Goal: Task Accomplishment & Management: Complete application form

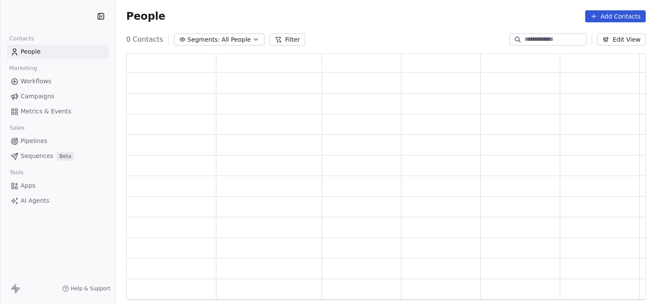
scroll to position [241, 513]
click at [337, 29] on div "People Add Contacts" at bounding box center [386, 16] width 540 height 33
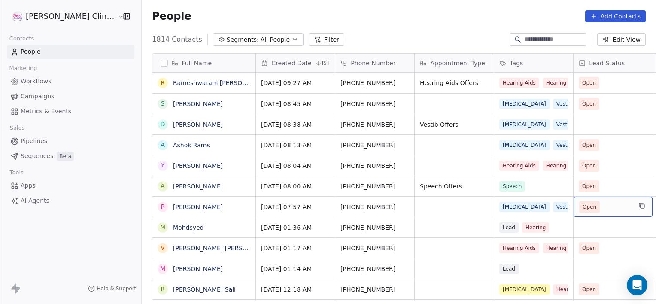
scroll to position [0, 68]
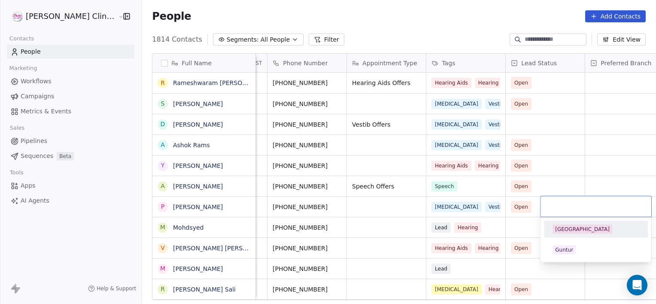
click at [571, 223] on div "[GEOGRAPHIC_DATA]" at bounding box center [596, 230] width 97 height 14
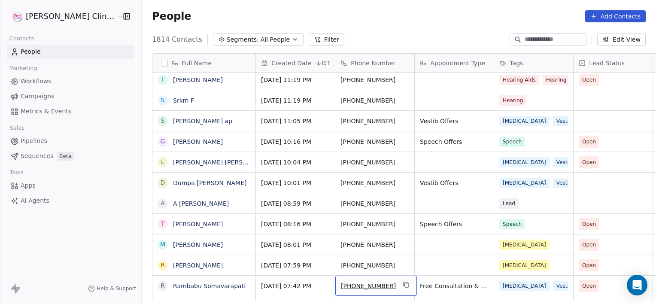
scroll to position [0, 0]
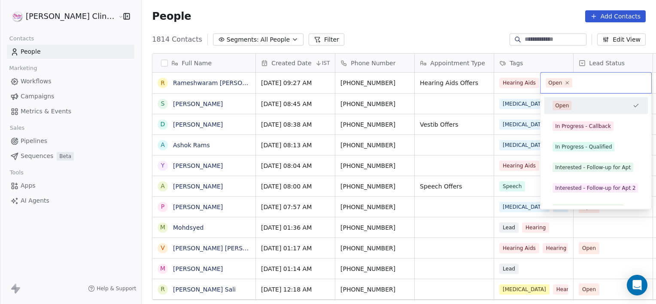
click at [308, 80] on html "[PERSON_NAME] Clinic External Contacts People Marketing Workflows Campaigns Met…" at bounding box center [328, 152] width 656 height 304
click at [580, 149] on div "In Progress - Qualified" at bounding box center [583, 147] width 57 height 8
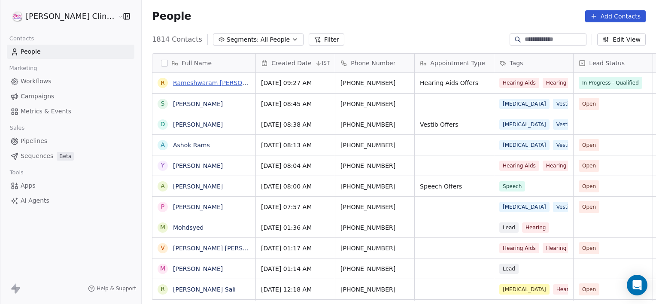
click at [173, 84] on link "Rameshwaram [PERSON_NAME] Rameshwaram [PERSON_NAME]" at bounding box center [270, 82] width 195 height 7
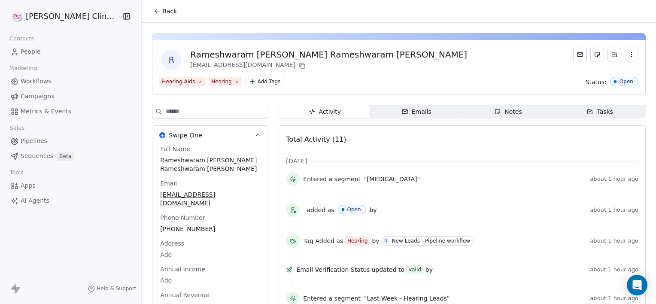
click at [494, 110] on div "Notes" at bounding box center [507, 111] width 27 height 9
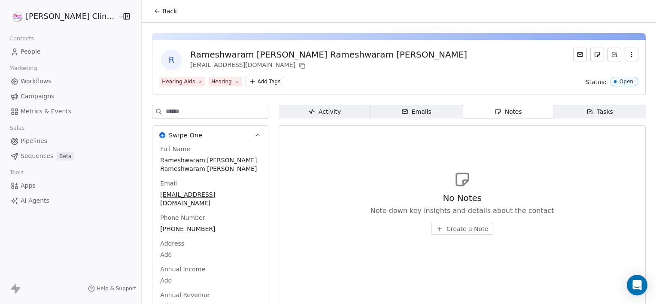
click at [447, 229] on span "Create a Note" at bounding box center [468, 229] width 42 height 9
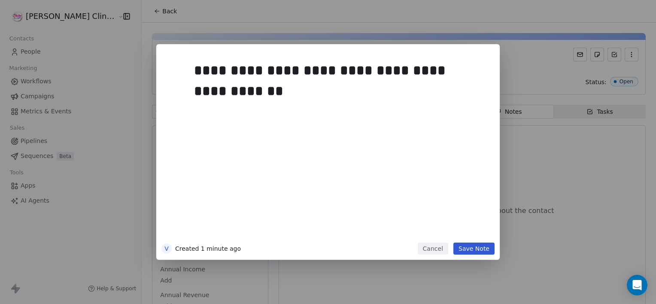
click at [476, 251] on button "Save Note" at bounding box center [474, 249] width 41 height 12
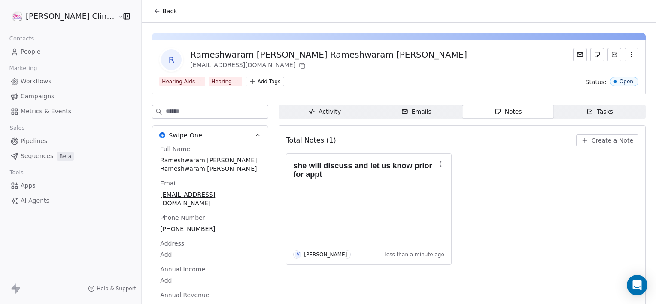
click at [162, 13] on span "Back" at bounding box center [169, 11] width 15 height 9
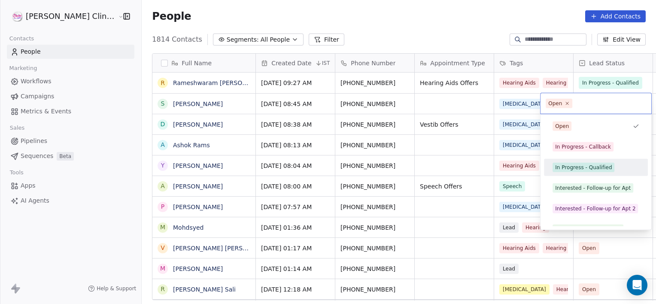
click at [583, 162] on div "In Progress - Qualified" at bounding box center [596, 168] width 97 height 14
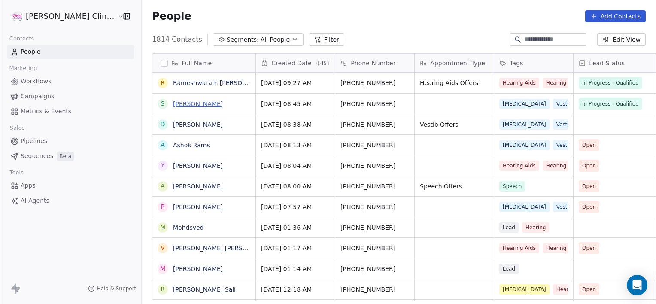
click at [183, 101] on link "[PERSON_NAME]" at bounding box center [198, 104] width 50 height 7
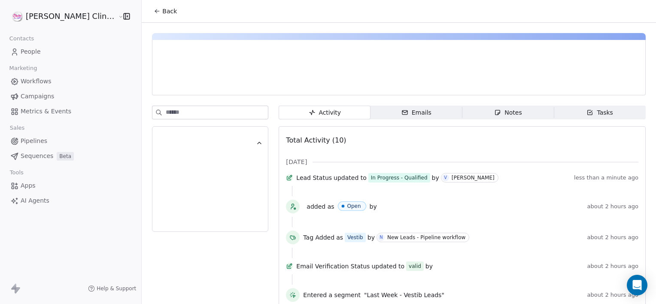
click at [502, 113] on div "Notes" at bounding box center [507, 112] width 27 height 9
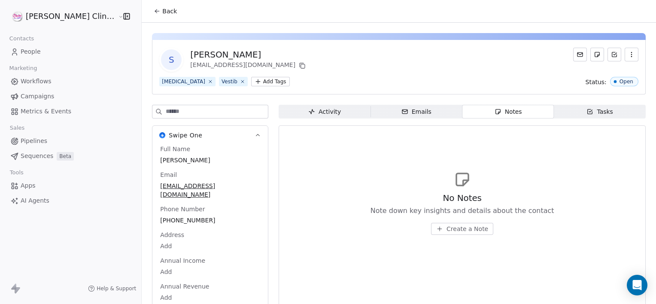
click at [447, 230] on span "Create a Note" at bounding box center [468, 229] width 42 height 9
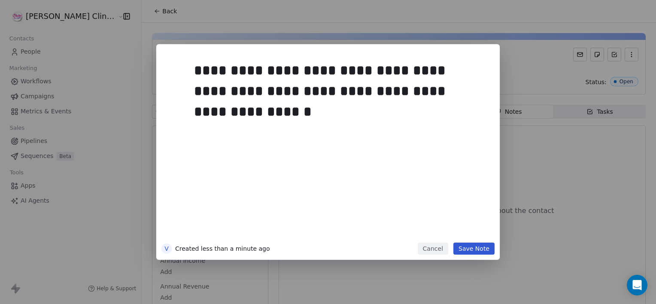
click at [469, 251] on button "Save Note" at bounding box center [474, 249] width 41 height 12
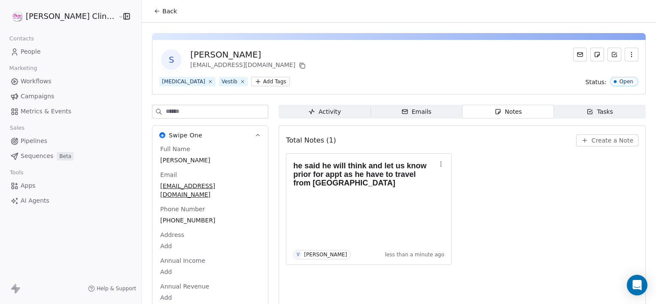
click at [154, 10] on icon at bounding box center [157, 11] width 7 height 7
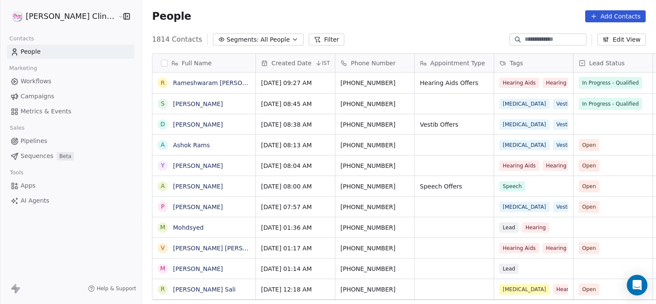
scroll to position [261, 534]
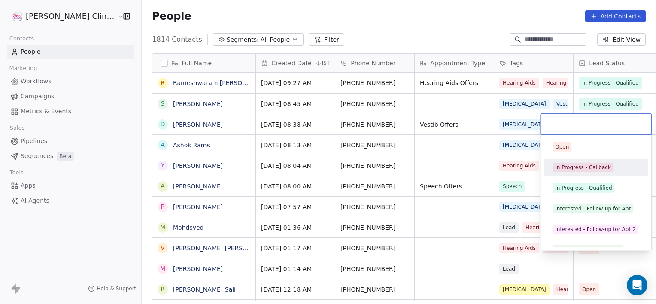
click at [589, 166] on div "In Progress - Callback" at bounding box center [583, 168] width 56 height 8
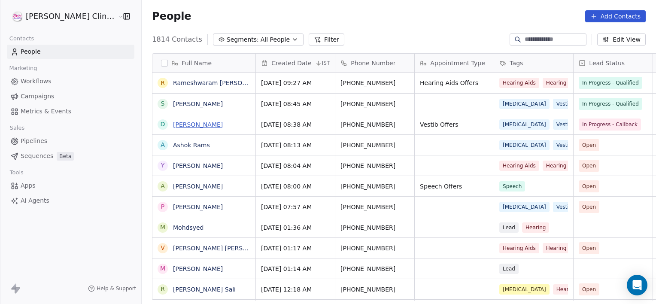
click at [174, 126] on link "[PERSON_NAME]" at bounding box center [198, 124] width 50 height 7
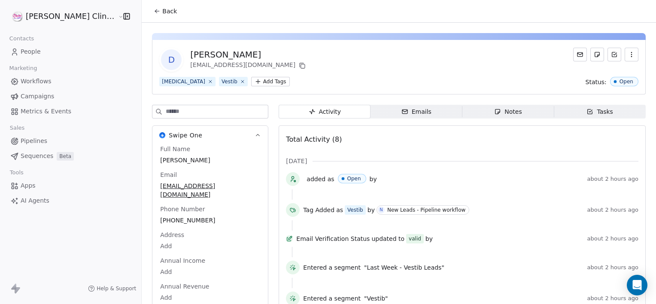
click at [463, 109] on span "Notes Notes" at bounding box center [509, 112] width 92 height 14
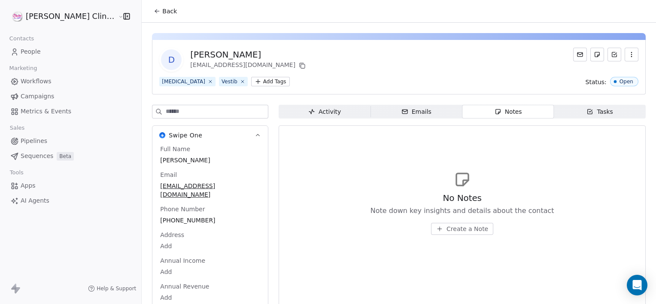
click at [454, 234] on button "Create a Note" at bounding box center [462, 229] width 62 height 12
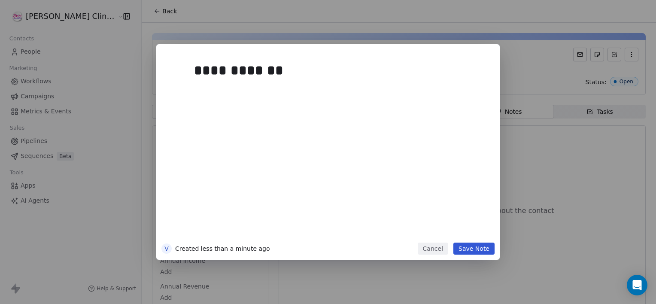
click at [477, 243] on button "Save Note" at bounding box center [474, 249] width 41 height 12
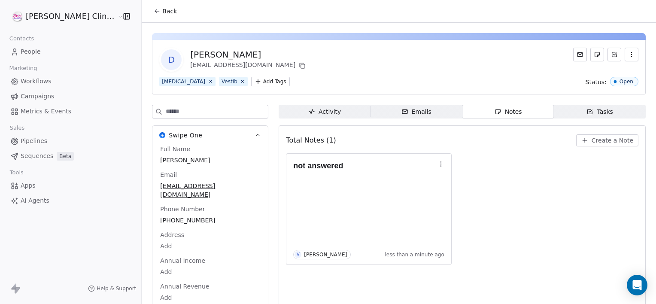
click at [149, 6] on button "Back" at bounding box center [166, 10] width 34 height 15
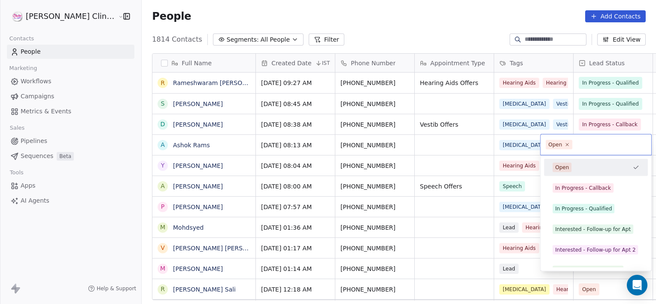
click at [371, 143] on html "[PERSON_NAME] Clinic External Contacts People Marketing Workflows Campaigns Met…" at bounding box center [328, 152] width 656 height 304
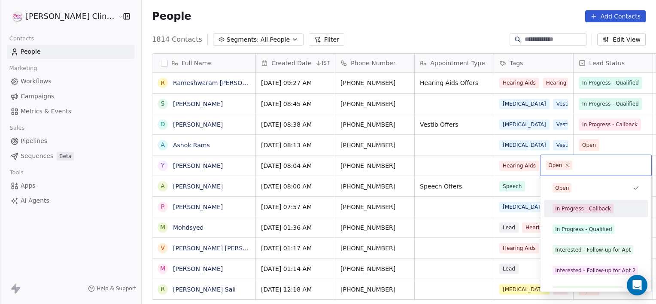
click at [562, 204] on span "In Progress - Callback" at bounding box center [583, 208] width 61 height 9
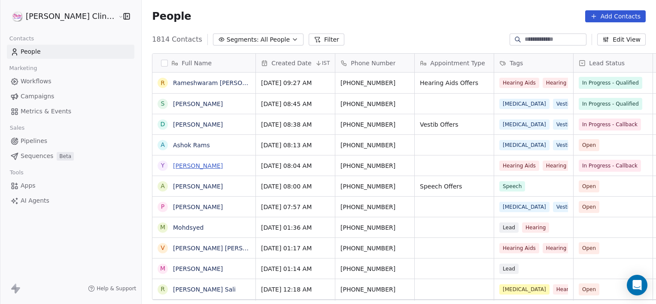
click at [173, 162] on link "[PERSON_NAME]" at bounding box center [198, 165] width 50 height 7
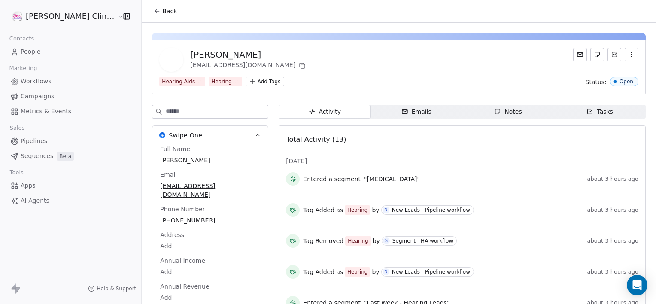
click at [500, 114] on div "Notes" at bounding box center [507, 111] width 27 height 9
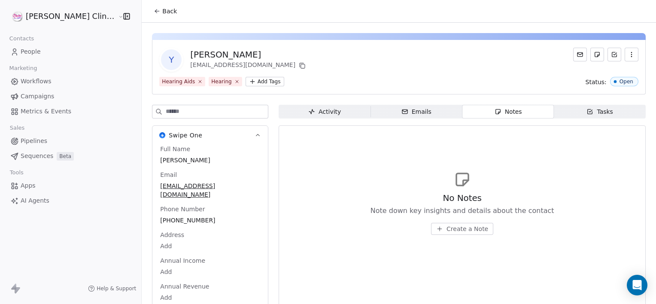
click at [453, 228] on span "Create a Note" at bounding box center [468, 229] width 42 height 9
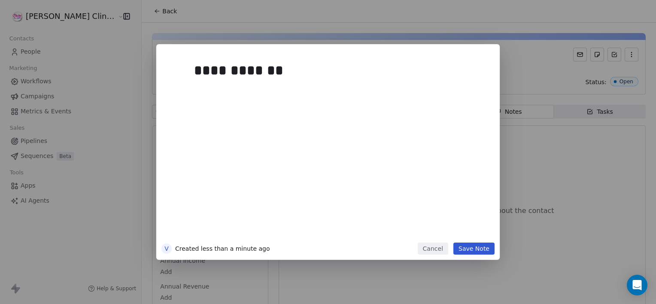
click at [485, 251] on button "Save Note" at bounding box center [474, 249] width 41 height 12
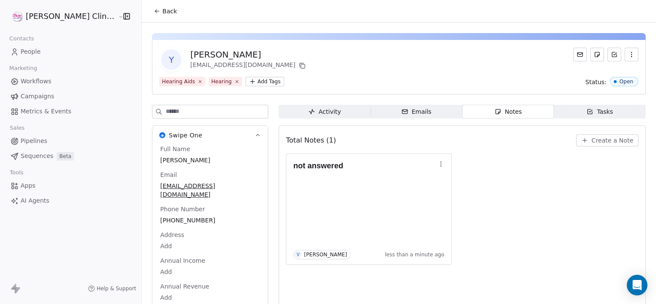
click at [162, 7] on span "Back" at bounding box center [169, 11] width 15 height 9
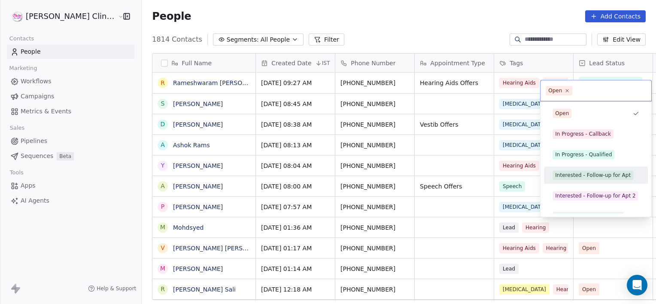
click at [578, 176] on div "Interested - Follow-up for Apt" at bounding box center [593, 175] width 76 height 8
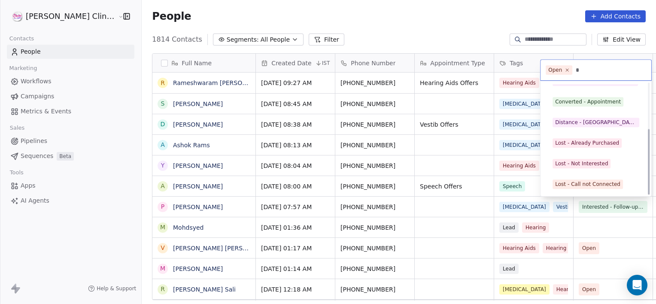
scroll to position [77, 0]
click at [584, 161] on div "Lost - Not Interested" at bounding box center [581, 164] width 53 height 8
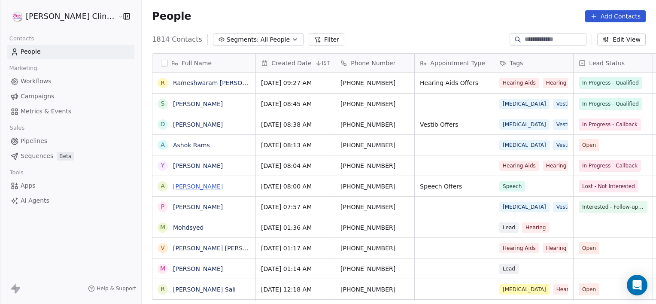
click at [177, 186] on link "[PERSON_NAME]" at bounding box center [198, 186] width 50 height 7
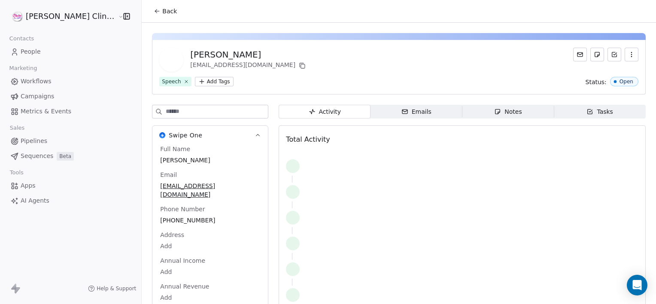
click at [494, 113] on div "Notes" at bounding box center [507, 111] width 27 height 9
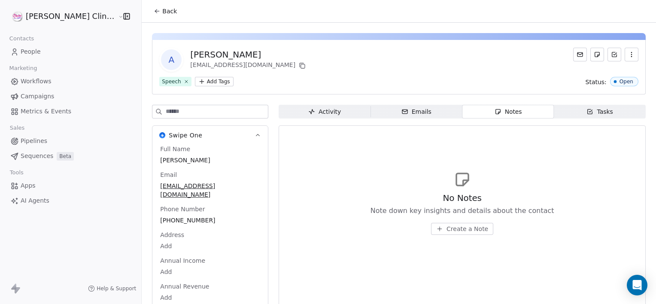
click at [450, 226] on span "Create a Note" at bounding box center [468, 229] width 42 height 9
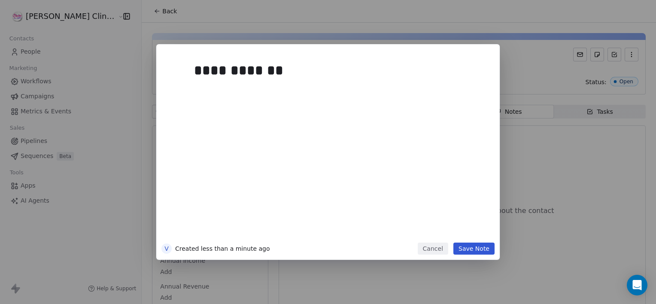
click at [481, 248] on button "Save Note" at bounding box center [474, 249] width 41 height 12
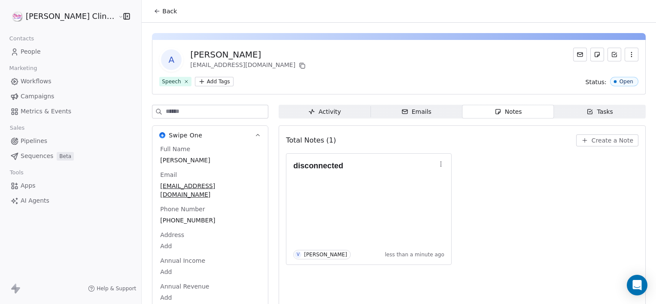
click at [149, 17] on button "Back" at bounding box center [166, 10] width 34 height 15
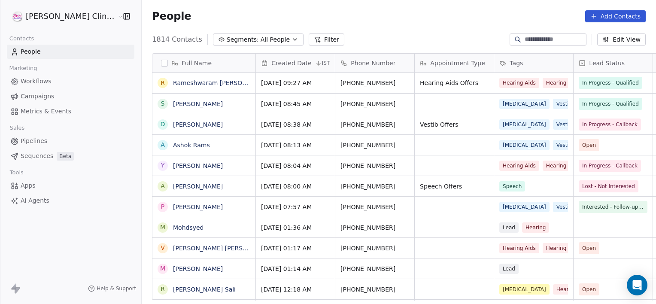
click at [152, 17] on span "People" at bounding box center [171, 16] width 39 height 13
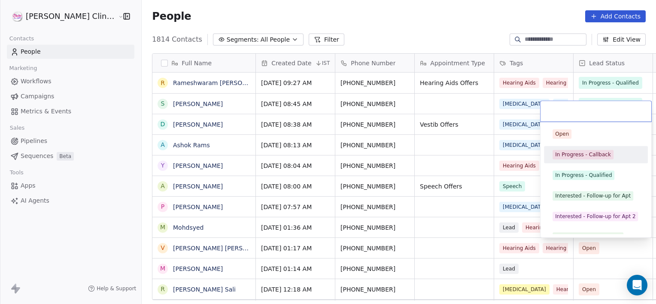
click at [575, 159] on span "In Progress - Callback" at bounding box center [583, 154] width 61 height 9
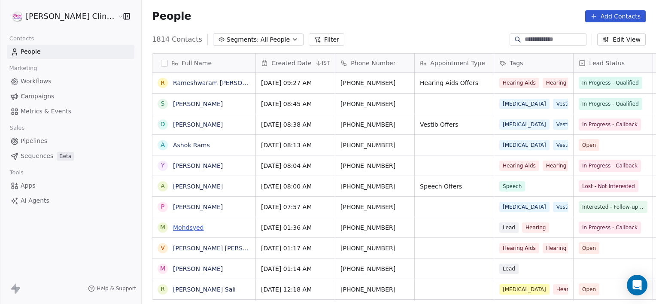
click at [173, 224] on link "Mohdsyed" at bounding box center [188, 227] width 31 height 7
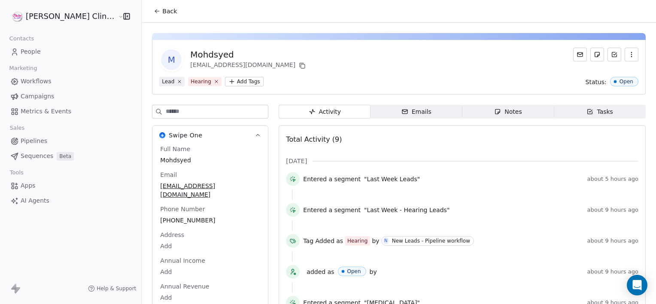
drag, startPoint x: 487, startPoint y: 119, endPoint x: 488, endPoint y: 113, distance: 5.3
click at [488, 113] on div "Activity Activity Emails Emails Notes Notes Tasks Tasks Total Activity (9) [DAT…" at bounding box center [462, 271] width 367 height 333
click at [494, 113] on div "Notes" at bounding box center [507, 111] width 27 height 9
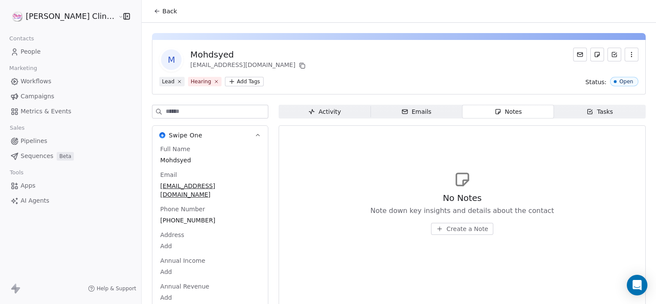
click at [447, 228] on span "Create a Note" at bounding box center [468, 229] width 42 height 9
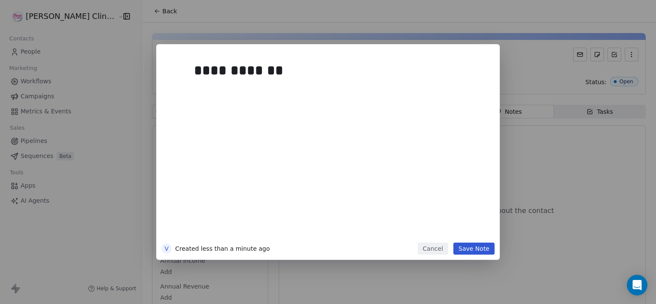
click at [479, 244] on button "Save Note" at bounding box center [474, 249] width 41 height 12
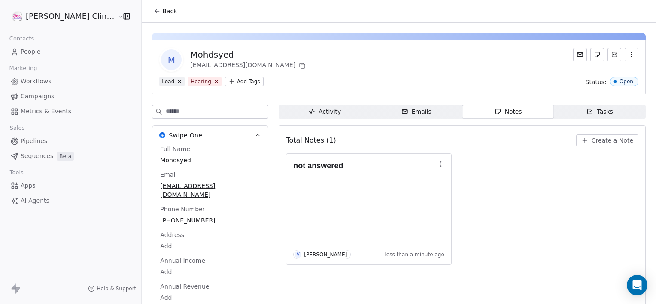
click at [162, 7] on span "Back" at bounding box center [169, 11] width 15 height 9
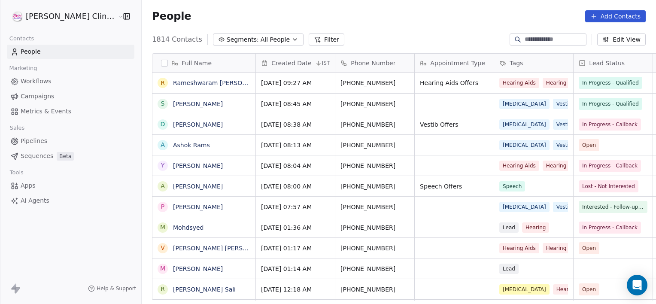
scroll to position [261, 534]
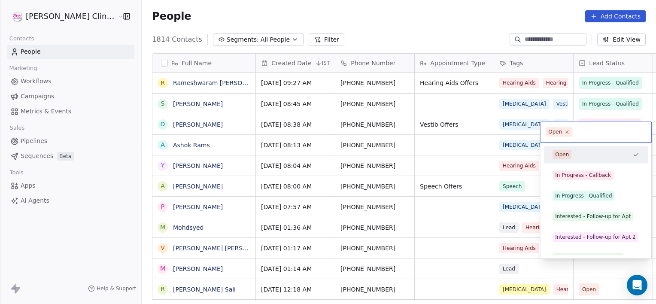
click at [424, 252] on html "[PERSON_NAME] Clinic External Contacts People Marketing Workflows Campaigns Met…" at bounding box center [328, 152] width 656 height 304
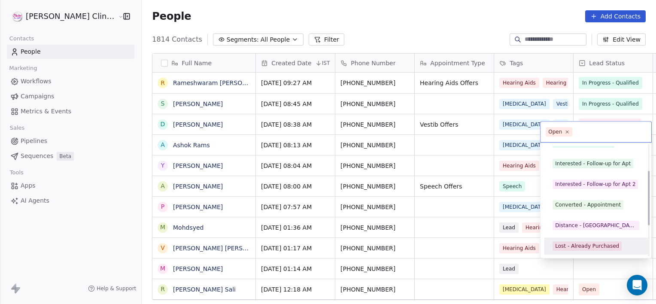
scroll to position [94, 0]
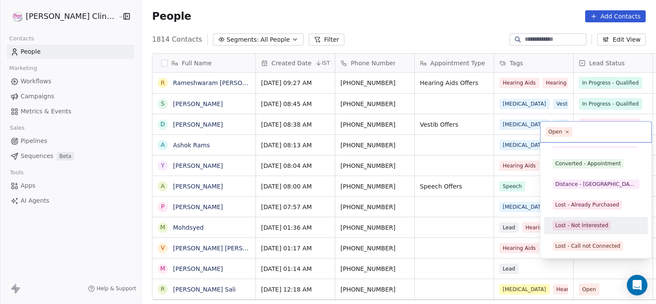
click at [562, 217] on div "Lost - Not Interested" at bounding box center [596, 225] width 104 height 17
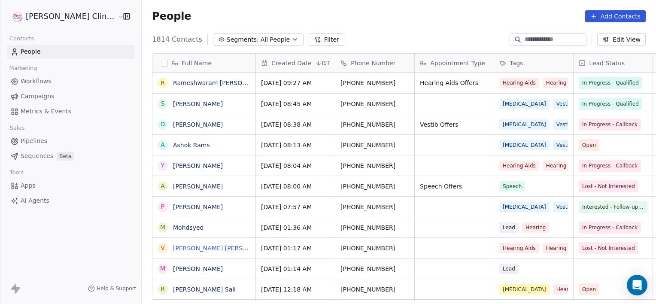
click at [173, 250] on link "[PERSON_NAME] [PERSON_NAME]" at bounding box center [224, 248] width 102 height 7
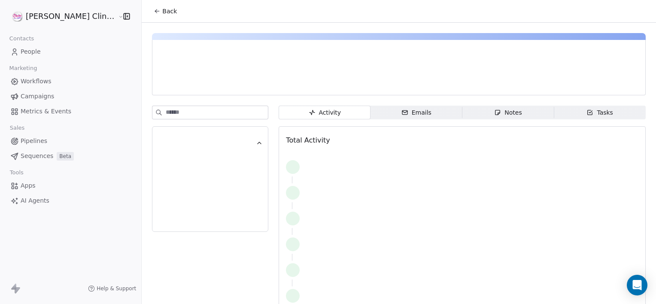
click at [518, 106] on span "Notes Notes" at bounding box center [509, 113] width 92 height 14
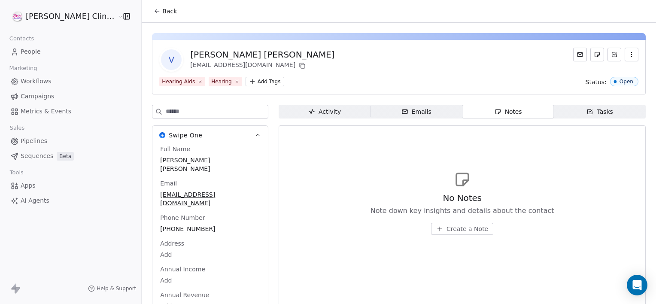
click at [464, 228] on span "Create a Note" at bounding box center [468, 229] width 42 height 9
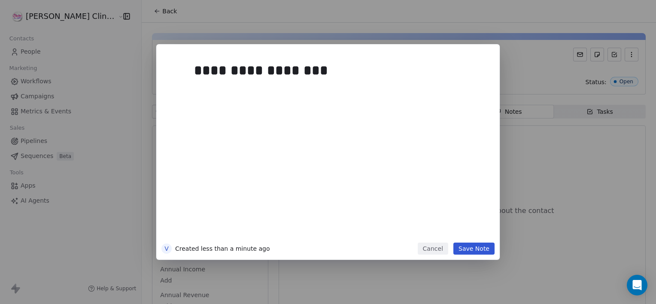
click at [464, 229] on div "**********" at bounding box center [341, 148] width 294 height 183
click at [463, 251] on button "Save Note" at bounding box center [474, 249] width 41 height 12
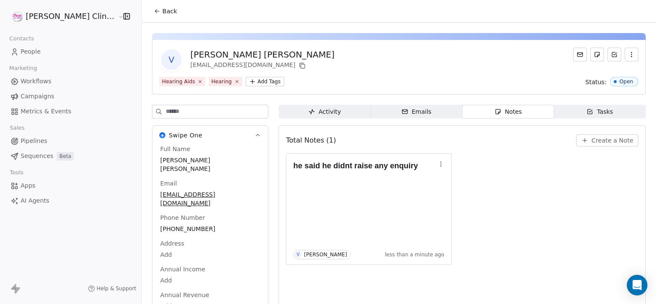
click at [149, 15] on button "Back" at bounding box center [166, 10] width 34 height 15
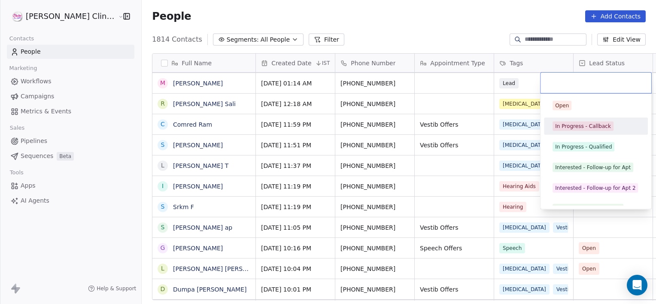
click at [552, 132] on div "In Progress - Callback" at bounding box center [596, 126] width 97 height 14
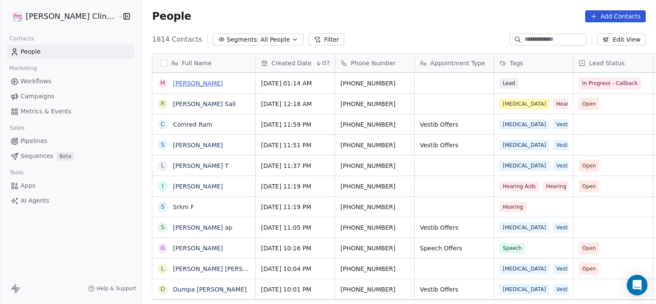
click at [173, 82] on link "[PERSON_NAME]" at bounding box center [198, 83] width 50 height 7
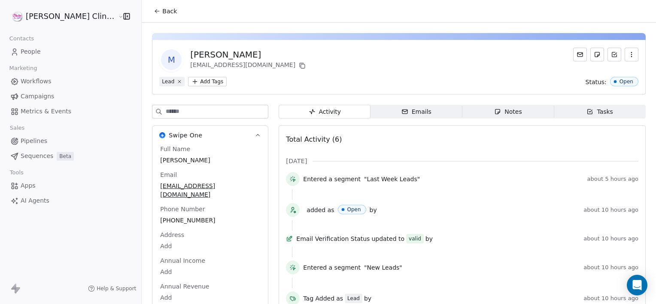
click at [503, 109] on div "Notes" at bounding box center [507, 111] width 27 height 9
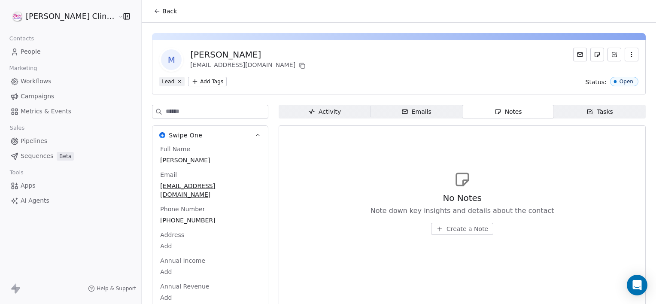
click at [461, 229] on span "Create a Note" at bounding box center [468, 229] width 42 height 9
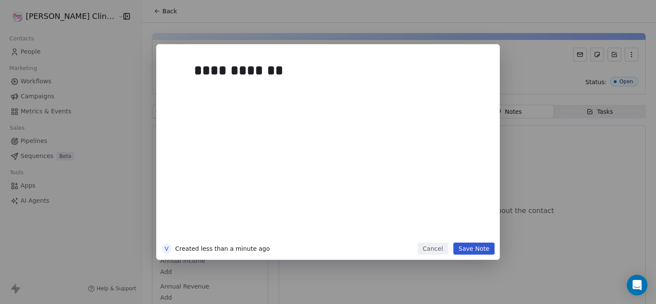
click at [473, 250] on button "Save Note" at bounding box center [474, 249] width 41 height 12
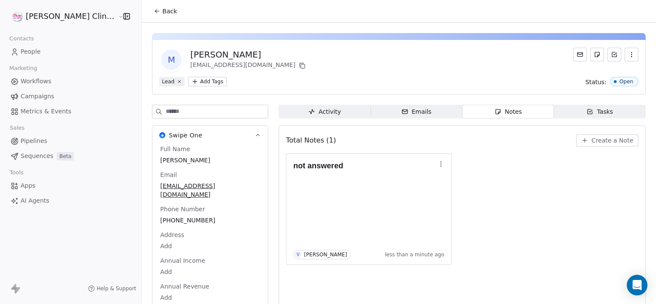
click at [162, 10] on span "Back" at bounding box center [169, 11] width 15 height 9
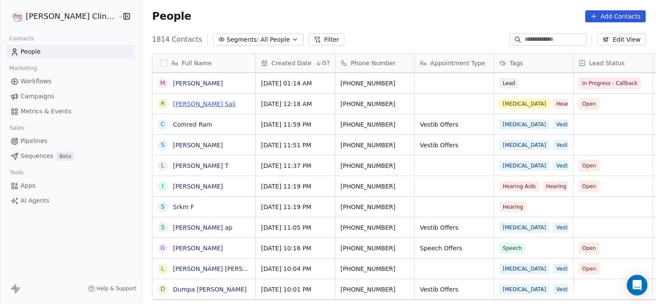
click at [173, 104] on link "[PERSON_NAME] Sali" at bounding box center [204, 104] width 63 height 7
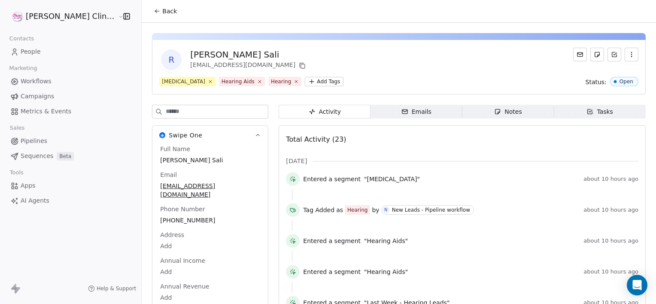
click at [149, 9] on button "Back" at bounding box center [166, 10] width 34 height 15
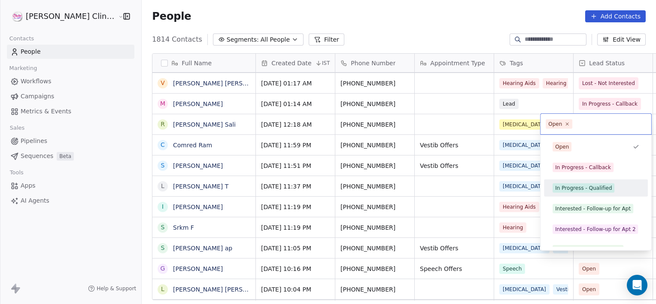
click at [558, 194] on div "In Progress - Qualified" at bounding box center [596, 188] width 97 height 14
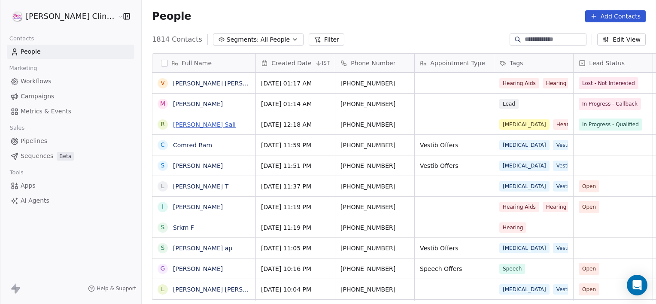
click at [174, 122] on link "[PERSON_NAME] Sali" at bounding box center [204, 124] width 63 height 7
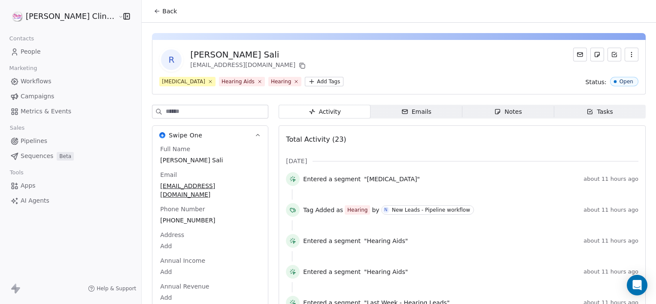
click at [470, 108] on span "Notes Notes" at bounding box center [509, 112] width 92 height 14
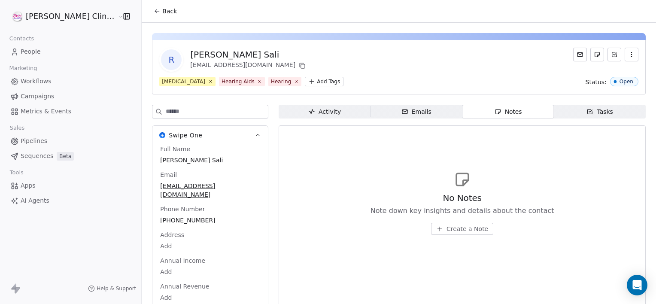
click at [461, 226] on span "Create a Note" at bounding box center [468, 229] width 42 height 9
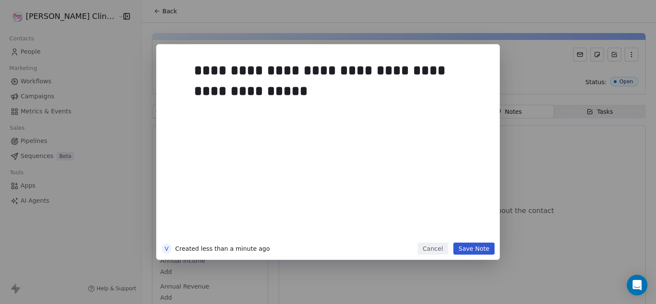
click at [470, 253] on button "Save Note" at bounding box center [474, 249] width 41 height 12
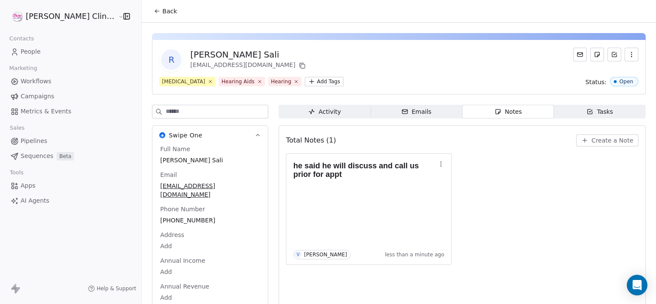
click at [162, 11] on span "Back" at bounding box center [169, 11] width 15 height 9
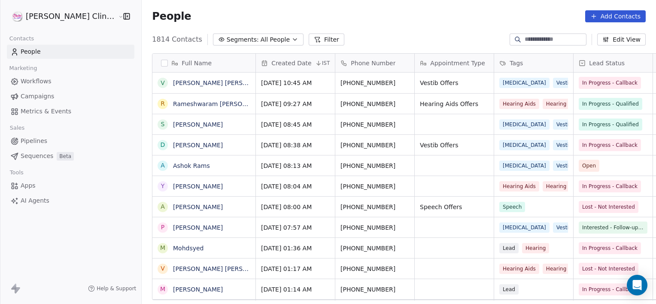
scroll to position [261, 534]
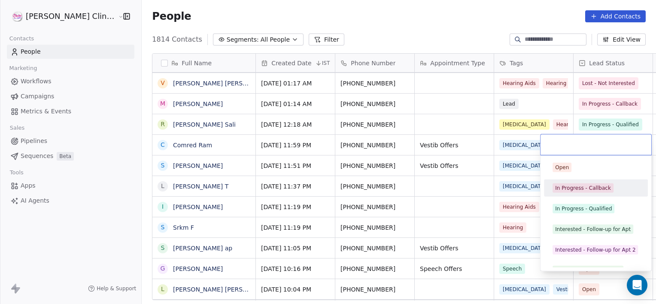
click at [555, 187] on div "In Progress - Callback" at bounding box center [583, 188] width 56 height 8
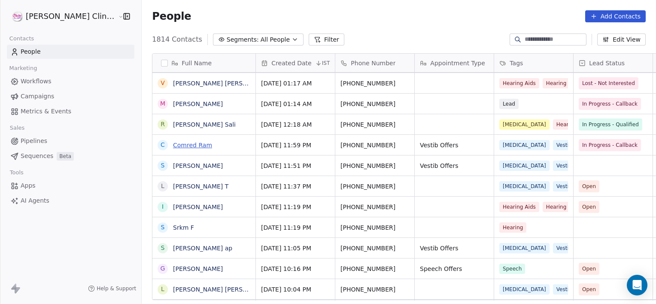
click at [179, 148] on link "Comred Ram" at bounding box center [192, 145] width 39 height 7
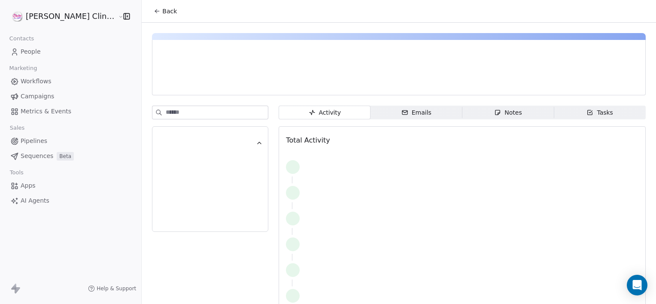
click at [521, 108] on span "Notes Notes" at bounding box center [509, 113] width 92 height 14
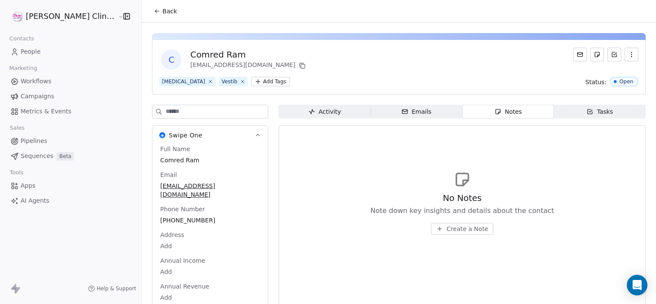
click at [447, 226] on span "Create a Note" at bounding box center [468, 229] width 42 height 9
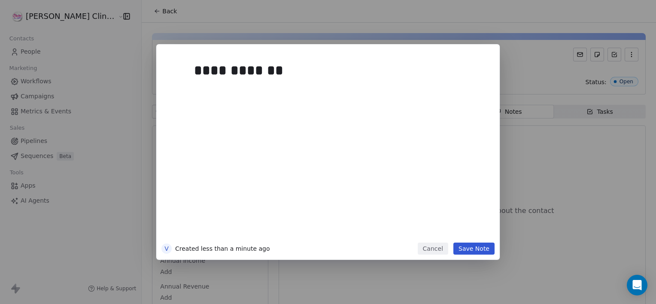
click at [475, 251] on button "Save Note" at bounding box center [474, 249] width 41 height 12
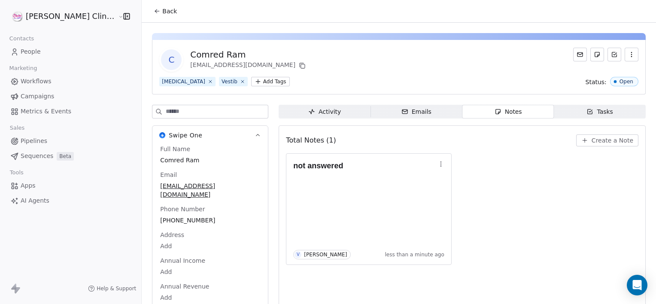
click at [156, 11] on icon at bounding box center [158, 11] width 4 height 0
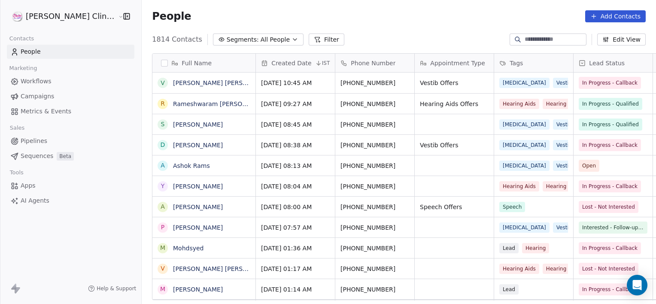
scroll to position [261, 534]
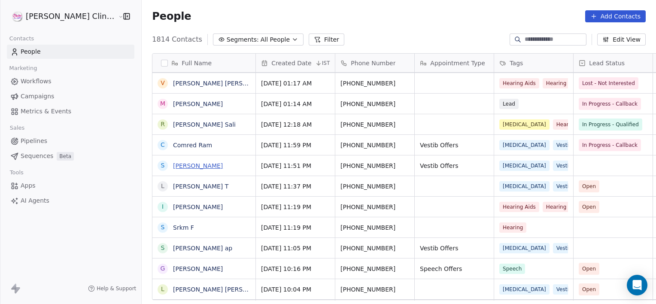
click at [176, 164] on link "[PERSON_NAME]" at bounding box center [198, 165] width 50 height 7
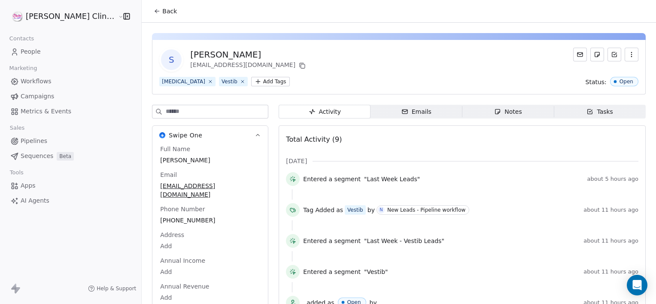
click at [480, 110] on span "Notes Notes" at bounding box center [509, 112] width 92 height 14
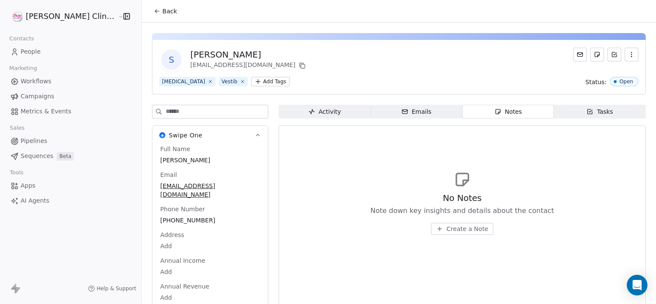
click at [447, 230] on span "Create a Note" at bounding box center [468, 229] width 42 height 9
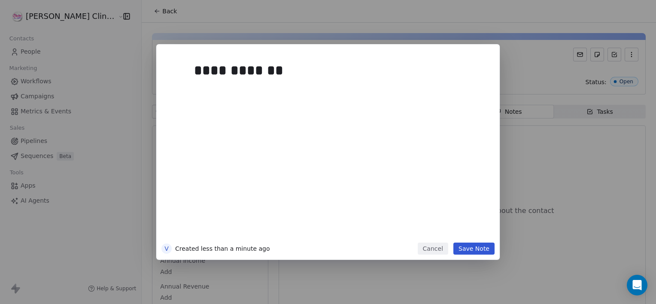
click at [485, 245] on button "Save Note" at bounding box center [474, 249] width 41 height 12
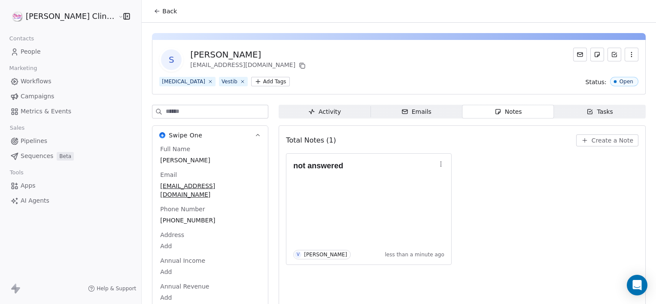
click at [162, 13] on span "Back" at bounding box center [169, 11] width 15 height 9
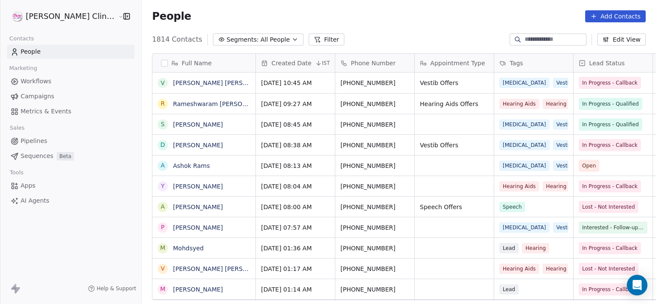
scroll to position [261, 534]
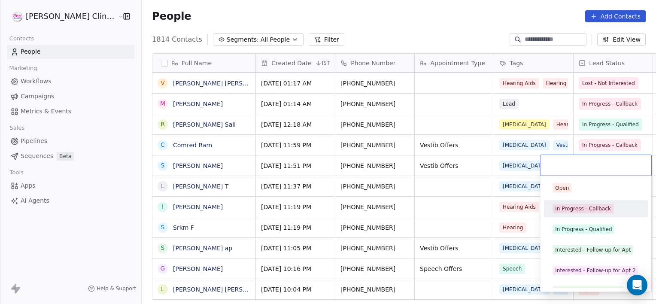
click at [571, 208] on div "In Progress - Callback" at bounding box center [583, 209] width 56 height 8
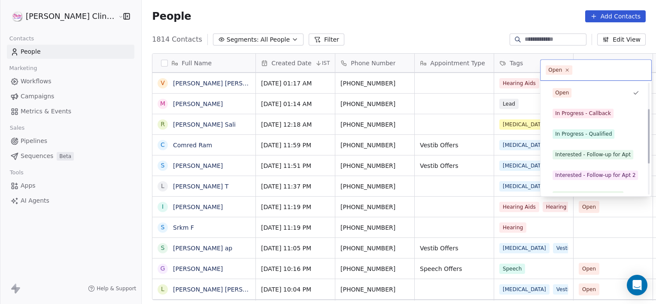
scroll to position [115, 0]
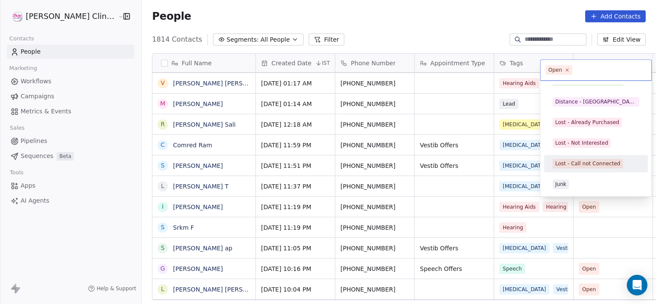
click at [583, 162] on div "Lost - Call not Connected" at bounding box center [587, 164] width 65 height 8
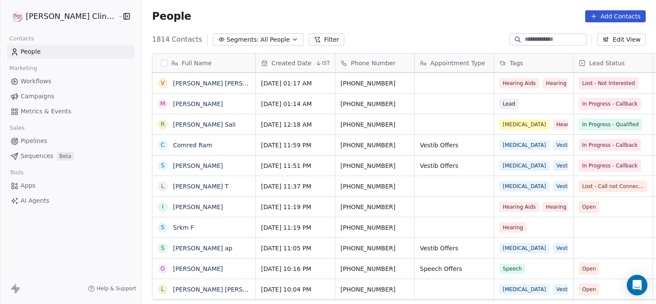
click at [173, 186] on link "[PERSON_NAME] T" at bounding box center [200, 186] width 55 height 7
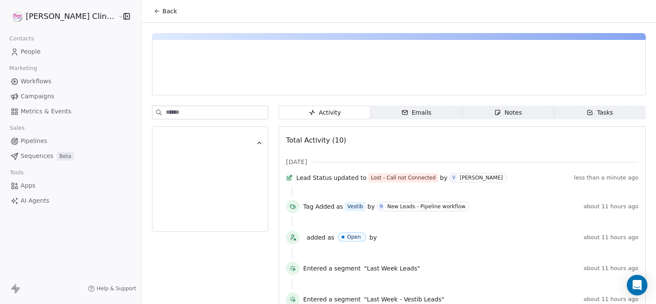
click at [475, 109] on span "Notes Notes" at bounding box center [509, 113] width 92 height 14
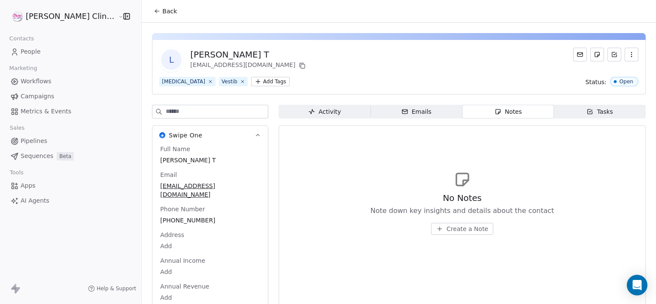
click at [452, 229] on span "Create a Note" at bounding box center [468, 229] width 42 height 9
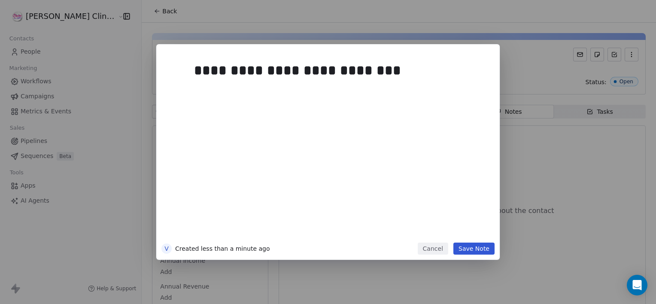
click at [469, 250] on button "Save Note" at bounding box center [474, 249] width 41 height 12
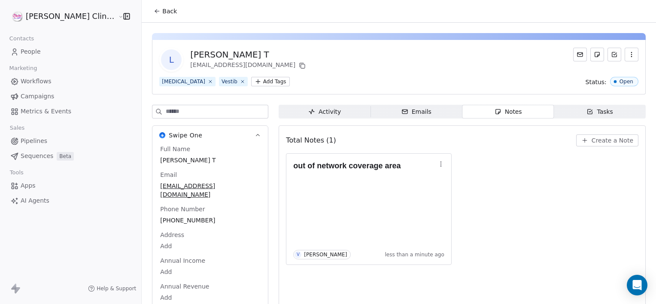
click at [162, 12] on span "Back" at bounding box center [169, 11] width 15 height 9
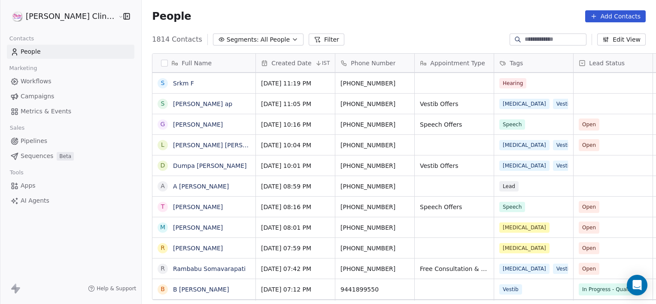
scroll to position [309, 0]
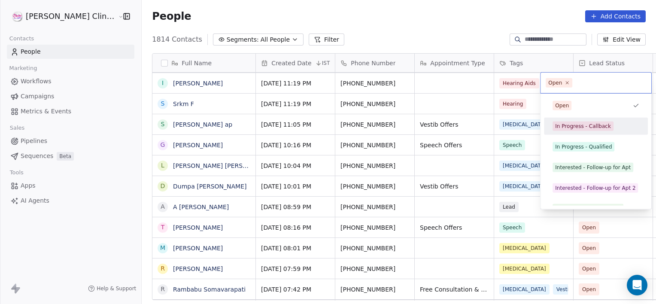
click at [554, 124] on span "In Progress - Callback" at bounding box center [583, 126] width 61 height 9
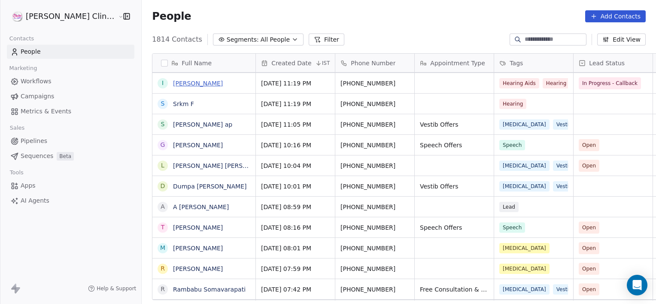
click at [182, 84] on link "[PERSON_NAME]" at bounding box center [198, 83] width 50 height 7
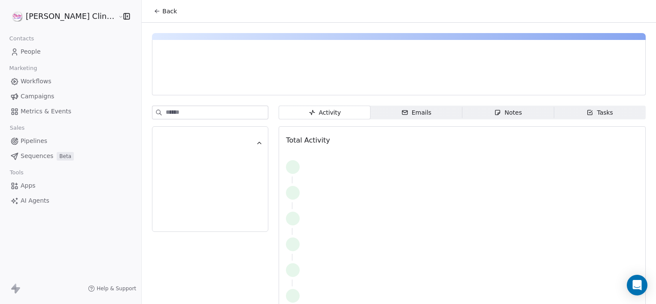
click at [494, 108] on div "Notes" at bounding box center [507, 112] width 27 height 9
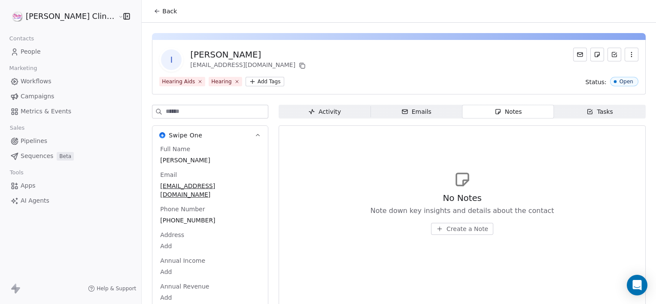
click at [437, 224] on button "Create a Note" at bounding box center [462, 229] width 62 height 12
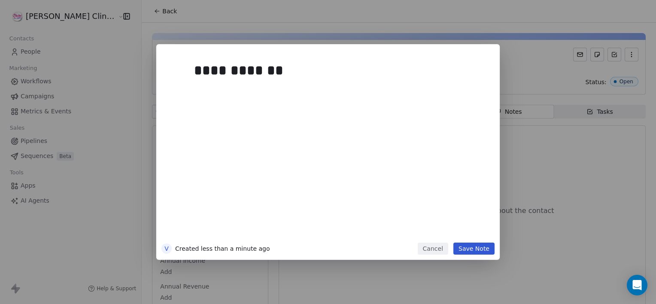
click at [479, 252] on button "Save Note" at bounding box center [474, 249] width 41 height 12
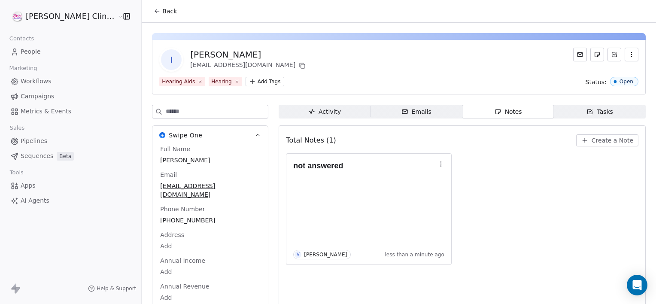
click at [149, 17] on button "Back" at bounding box center [166, 10] width 34 height 15
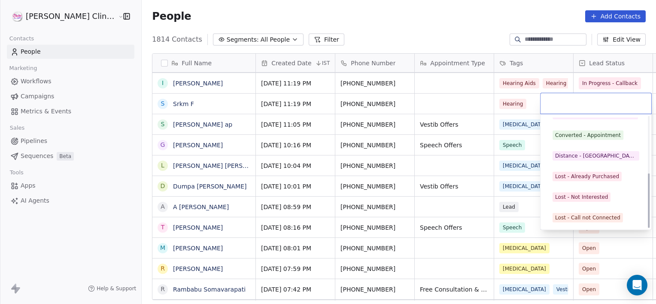
scroll to position [115, 0]
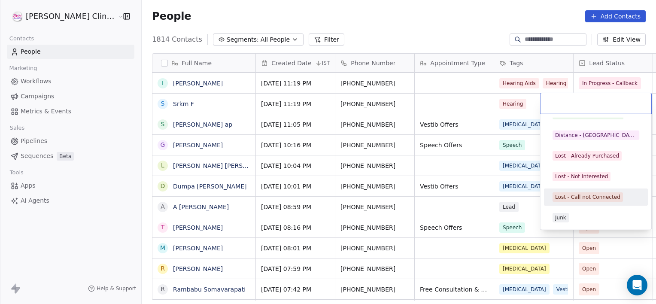
click at [577, 196] on div "Lost - Call not Connected" at bounding box center [587, 197] width 65 height 8
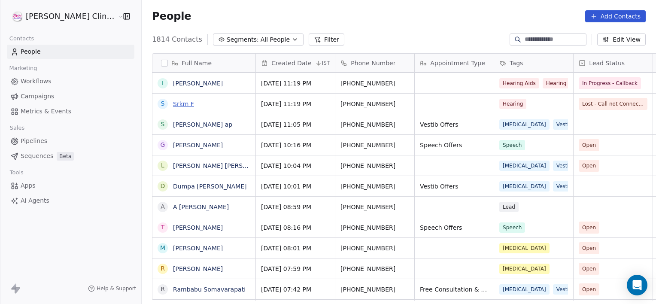
click at [173, 103] on link "Srkm F" at bounding box center [183, 104] width 21 height 7
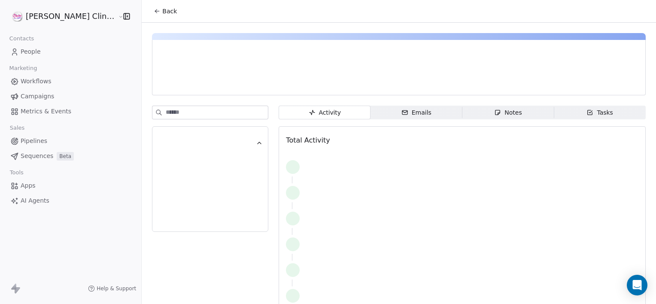
click at [158, 103] on div "Activity Activity Emails Emails Notes Notes Tasks Tasks Total Activity" at bounding box center [399, 173] width 515 height 300
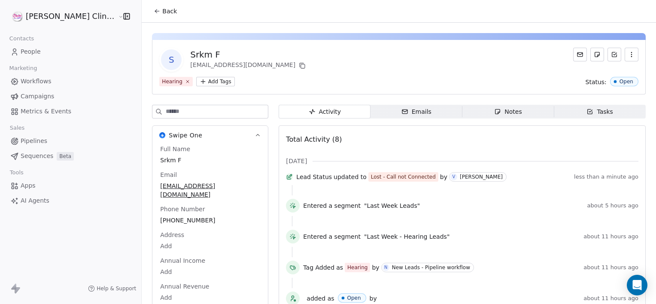
click at [463, 111] on span "Notes Notes" at bounding box center [509, 112] width 92 height 14
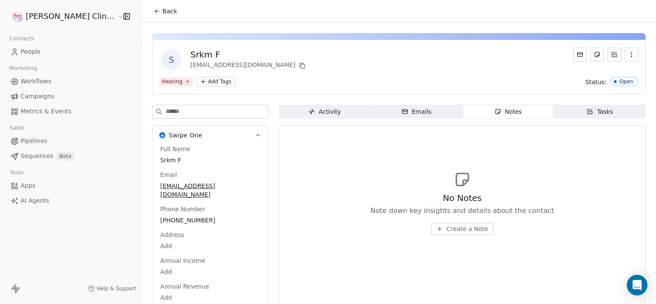
drag, startPoint x: 426, startPoint y: 222, endPoint x: 425, endPoint y: 227, distance: 5.2
click at [425, 227] on div "No Notes Note down key insights and details about the contact Create a Note" at bounding box center [463, 213] width 184 height 43
click at [440, 227] on icon "button" at bounding box center [440, 229] width 0 height 4
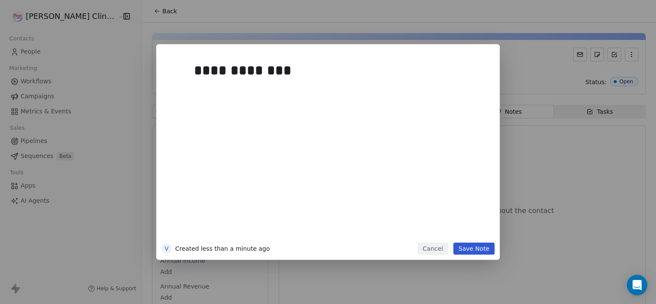
click at [480, 249] on button "Save Note" at bounding box center [474, 249] width 41 height 12
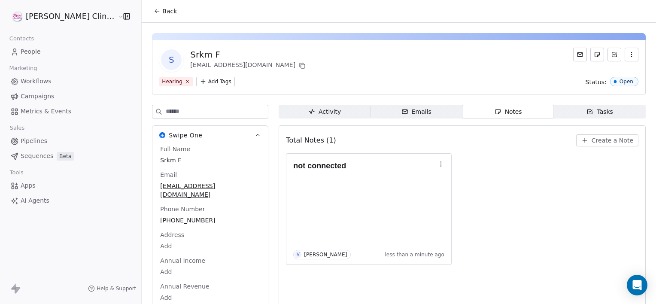
click at [162, 9] on span "Back" at bounding box center [169, 11] width 15 height 9
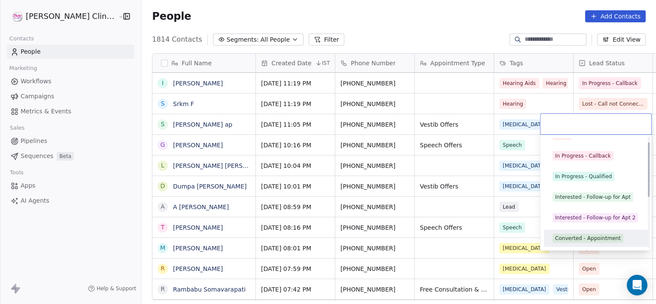
scroll to position [32, 0]
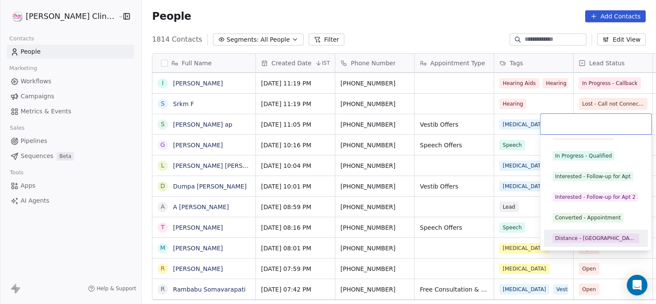
click at [575, 239] on div "Distance - [GEOGRAPHIC_DATA]" at bounding box center [596, 239] width 82 height 8
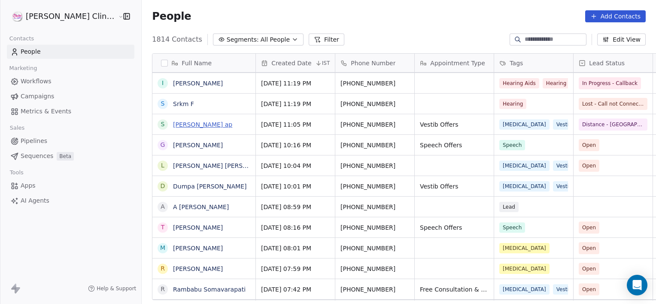
click at [173, 122] on link "[PERSON_NAME] ap" at bounding box center [202, 124] width 59 height 7
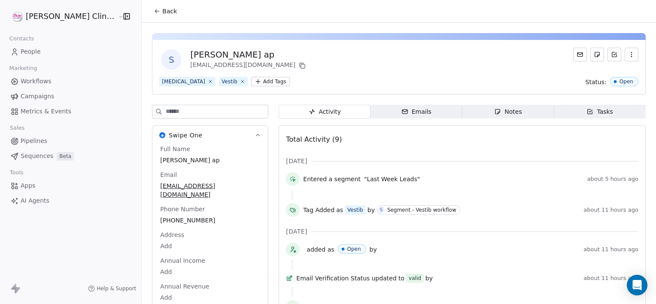
click at [473, 106] on span "Notes Notes" at bounding box center [509, 112] width 92 height 14
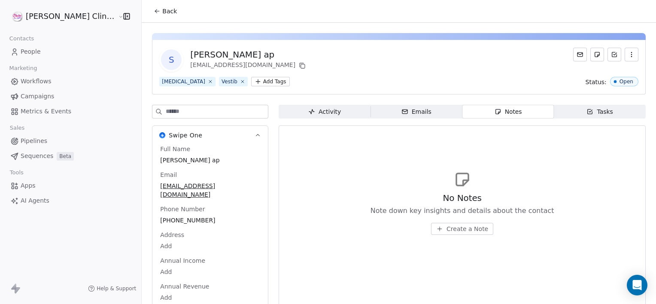
click at [449, 230] on span "Create a Note" at bounding box center [468, 229] width 42 height 9
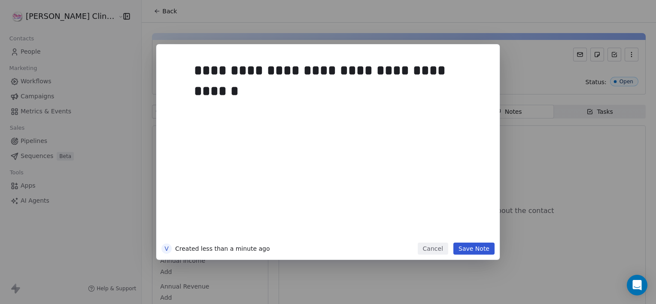
click at [466, 249] on button "Save Note" at bounding box center [474, 249] width 41 height 12
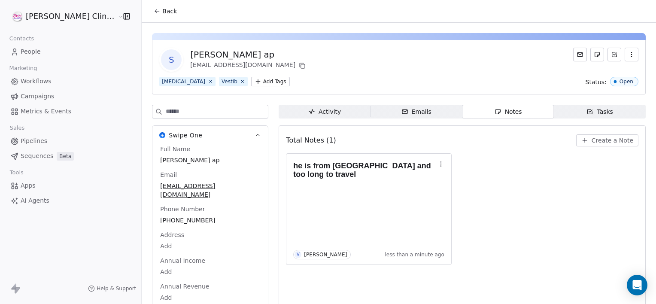
click at [162, 11] on span "Back" at bounding box center [169, 11] width 15 height 9
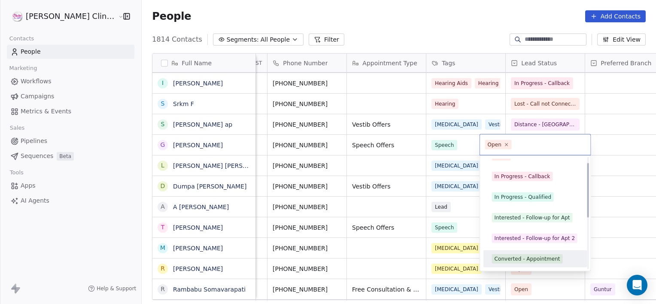
scroll to position [32, 0]
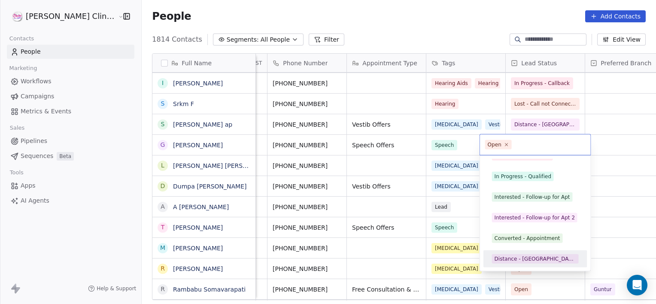
click at [523, 262] on div "Distance - [GEOGRAPHIC_DATA]" at bounding box center [536, 259] width 82 height 8
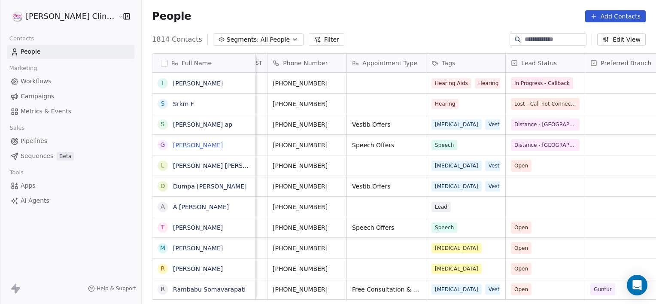
click at [176, 146] on link "[PERSON_NAME]" at bounding box center [198, 145] width 50 height 7
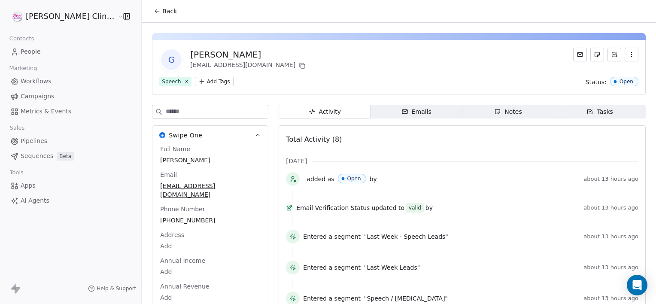
click at [514, 117] on span "Notes Notes" at bounding box center [509, 112] width 92 height 14
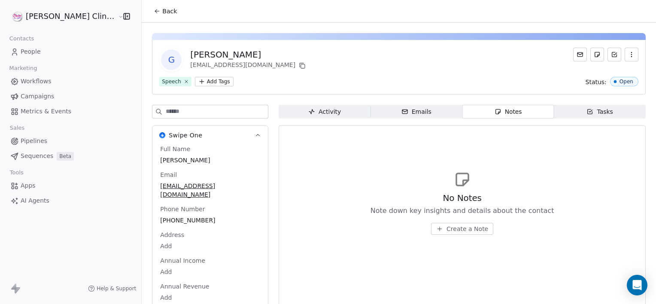
click at [464, 225] on span "Create a Note" at bounding box center [468, 229] width 42 height 9
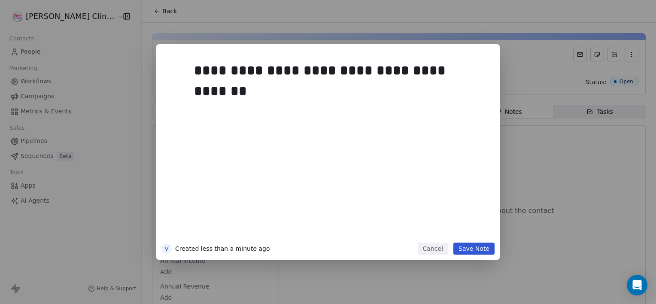
click at [473, 251] on button "Save Note" at bounding box center [474, 249] width 41 height 12
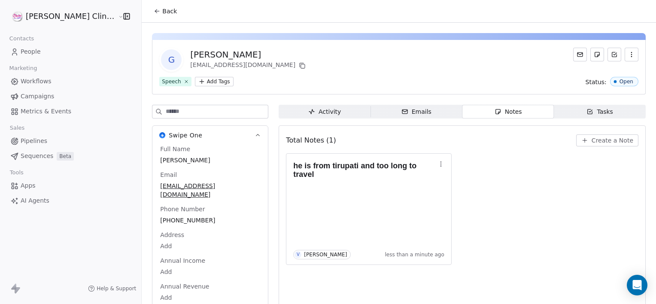
click at [162, 11] on span "Back" at bounding box center [169, 11] width 15 height 9
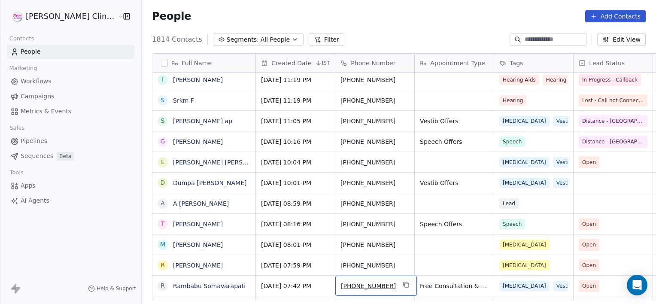
scroll to position [333, 0]
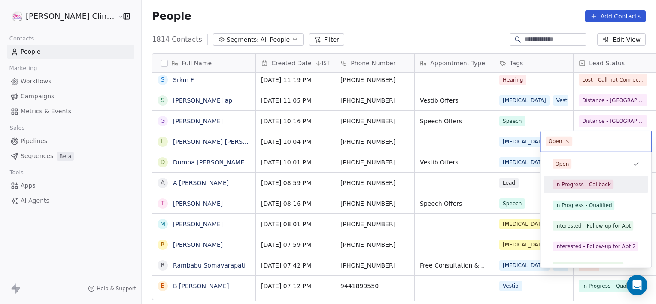
click at [576, 192] on div "In Progress - Callback" at bounding box center [596, 184] width 104 height 17
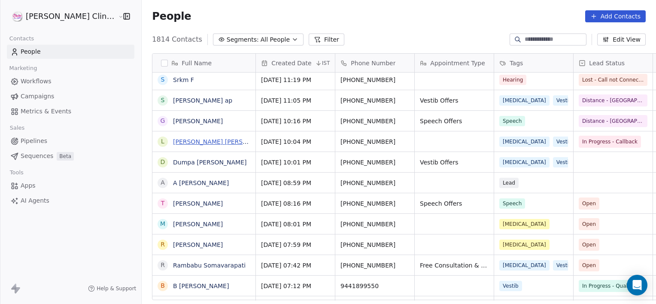
click at [182, 140] on link "[PERSON_NAME] [PERSON_NAME]" at bounding box center [224, 141] width 102 height 7
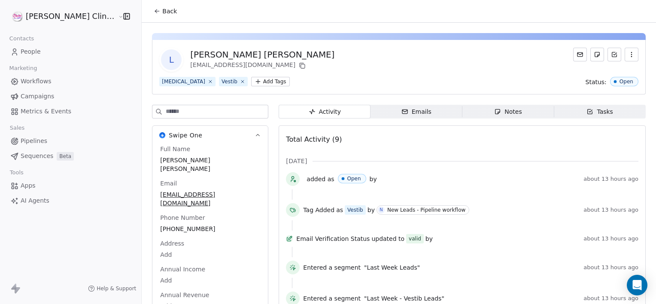
click at [496, 112] on icon "button" at bounding box center [498, 112] width 5 height 5
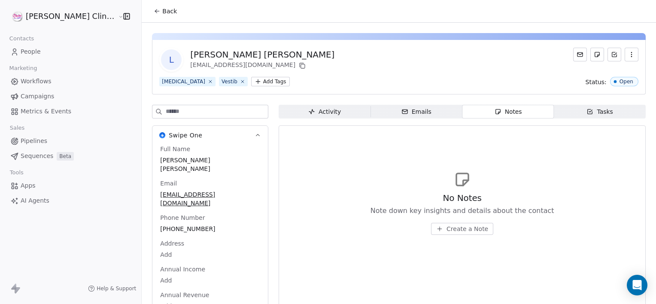
click at [452, 230] on span "Create a Note" at bounding box center [468, 229] width 42 height 9
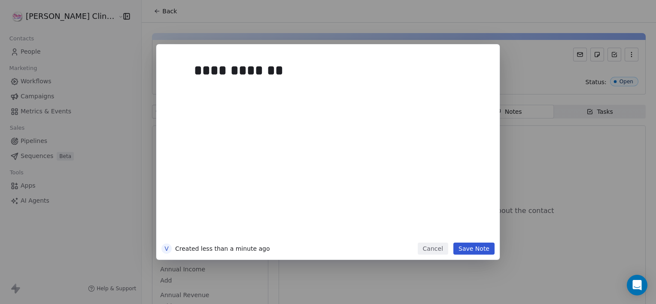
click at [474, 246] on button "Save Note" at bounding box center [474, 249] width 41 height 12
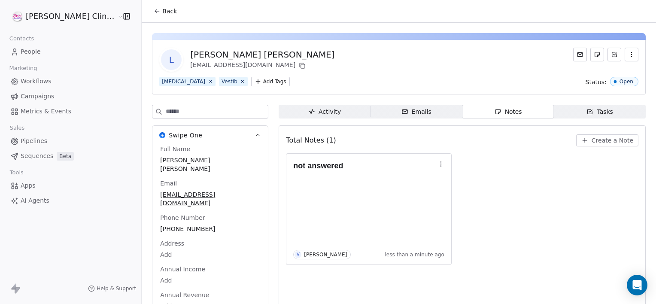
click at [162, 12] on span "Back" at bounding box center [169, 11] width 15 height 9
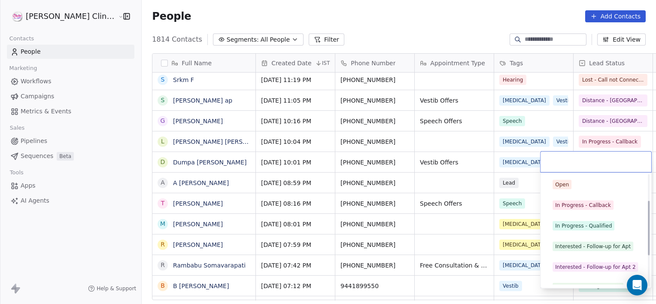
scroll to position [115, 0]
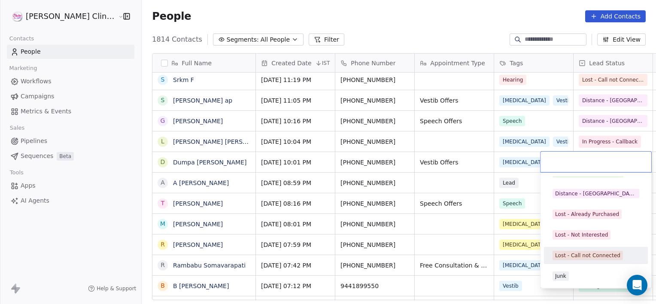
click at [569, 257] on div "Lost - Call not Connected" at bounding box center [587, 256] width 65 height 8
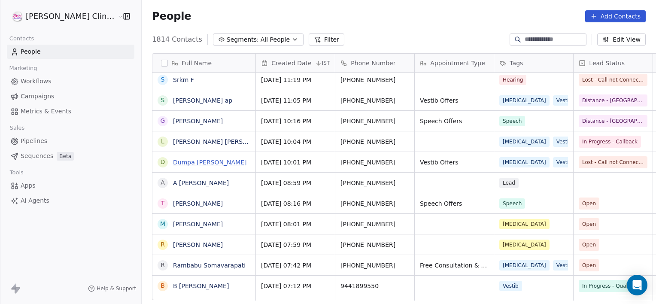
click at [189, 162] on link "Dumpa [PERSON_NAME]" at bounding box center [210, 162] width 74 height 7
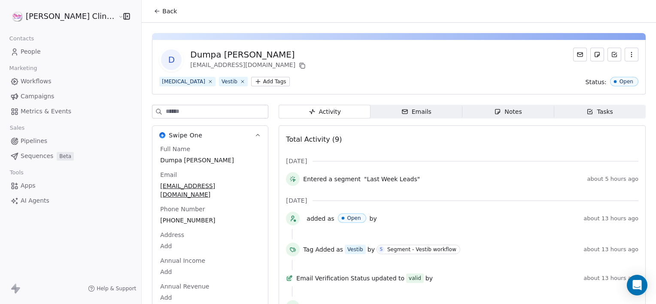
click at [467, 107] on span "Notes Notes" at bounding box center [509, 112] width 92 height 14
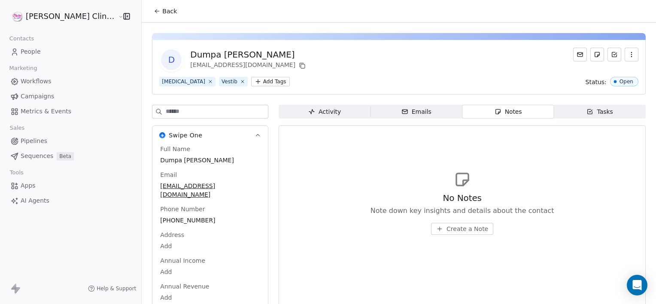
click at [452, 229] on span "Create a Note" at bounding box center [468, 229] width 42 height 9
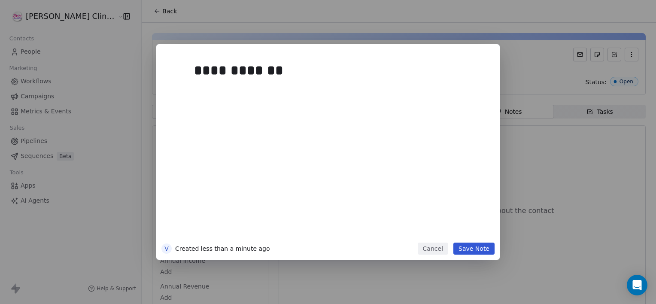
click at [476, 243] on button "Save Note" at bounding box center [474, 249] width 41 height 12
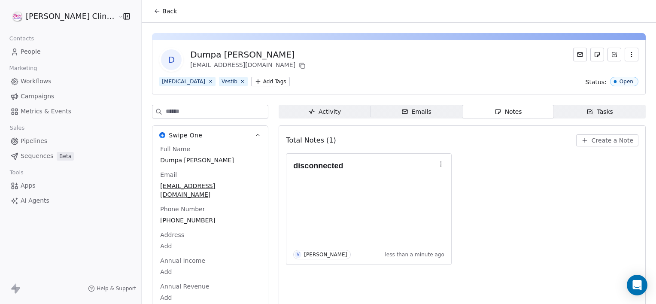
click at [162, 14] on span "Back" at bounding box center [169, 11] width 15 height 9
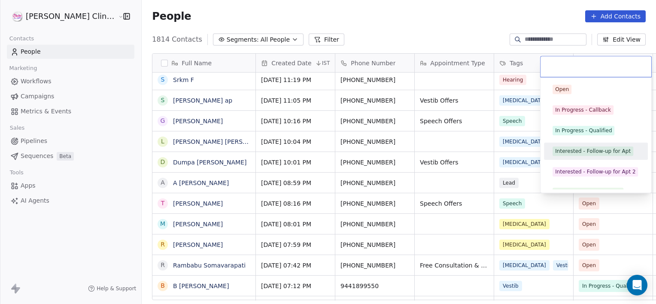
click at [579, 150] on div "Interested - Follow-up for Apt" at bounding box center [593, 151] width 76 height 8
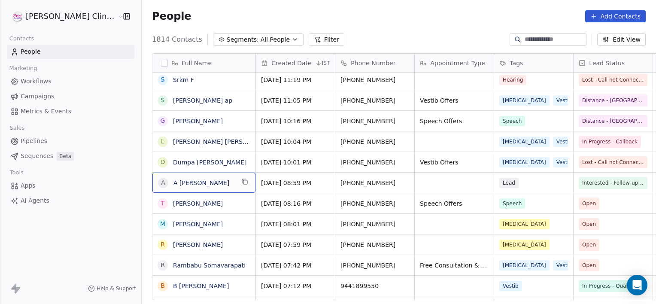
click at [201, 182] on span "A [PERSON_NAME]" at bounding box center [204, 183] width 61 height 9
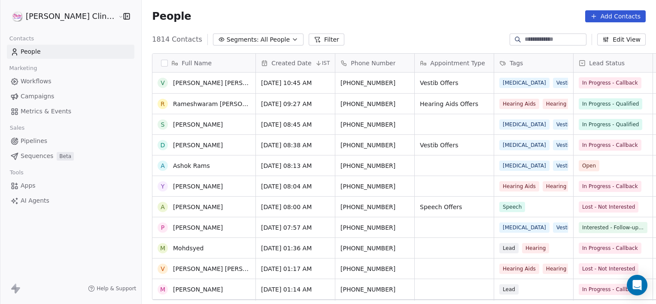
scroll to position [388, 0]
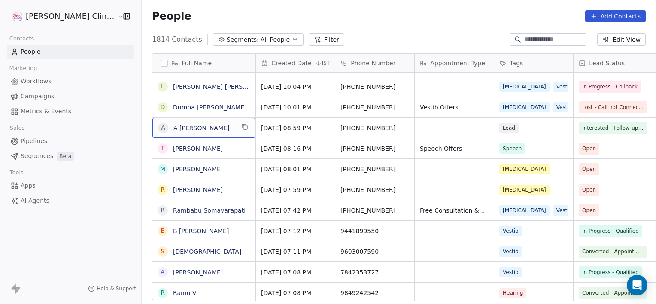
click at [196, 128] on span "A [PERSON_NAME]" at bounding box center [204, 128] width 61 height 9
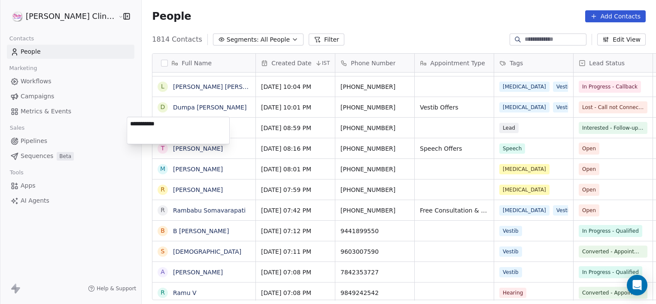
click at [198, 128] on textarea "**********" at bounding box center [178, 130] width 102 height 27
click at [199, 155] on html "[PERSON_NAME] Clinic External Contacts People Marketing Workflows Campaigns Met…" at bounding box center [328, 152] width 656 height 304
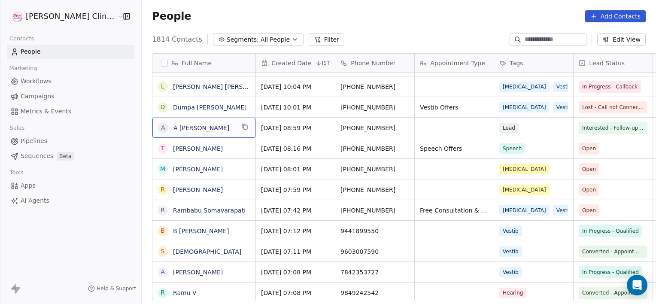
click at [205, 130] on span "A [PERSON_NAME]" at bounding box center [204, 128] width 61 height 9
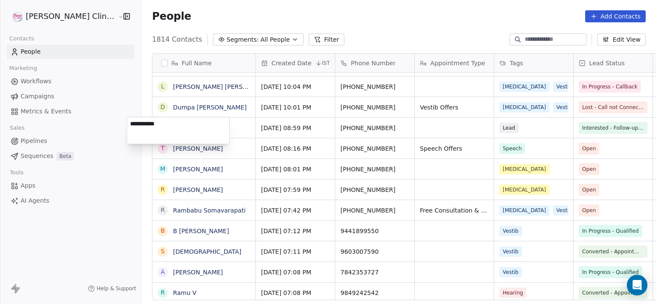
drag, startPoint x: 205, startPoint y: 130, endPoint x: 205, endPoint y: 155, distance: 24.9
click at [205, 155] on html "[PERSON_NAME] Clinic External Contacts People Marketing Workflows Campaigns Met…" at bounding box center [328, 152] width 656 height 304
click at [205, 156] on html "[PERSON_NAME] Clinic External Contacts People Marketing Workflows Campaigns Met…" at bounding box center [328, 152] width 656 height 304
click at [173, 126] on link "A [PERSON_NAME]" at bounding box center [201, 128] width 56 height 7
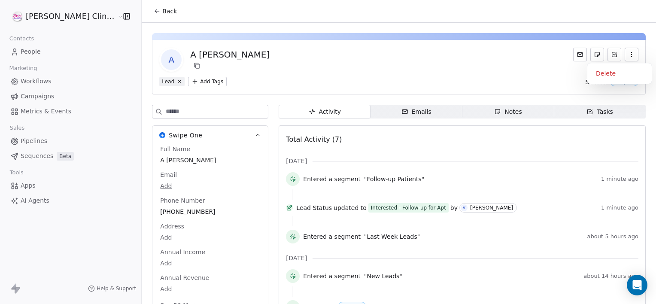
click at [629, 52] on icon "button" at bounding box center [632, 54] width 7 height 7
click at [619, 67] on div "Delete" at bounding box center [620, 74] width 58 height 14
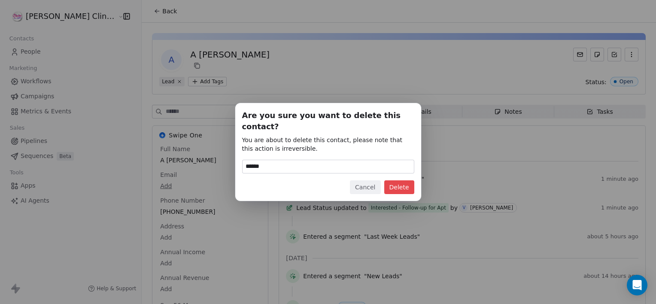
type input "******"
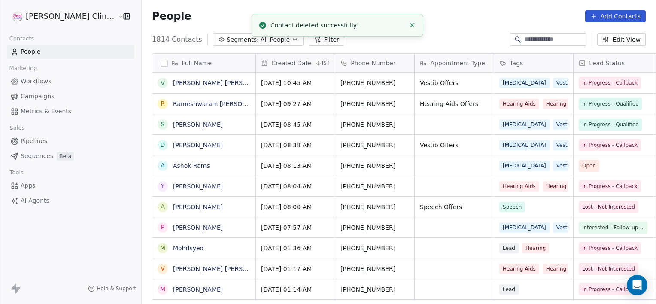
scroll to position [261, 534]
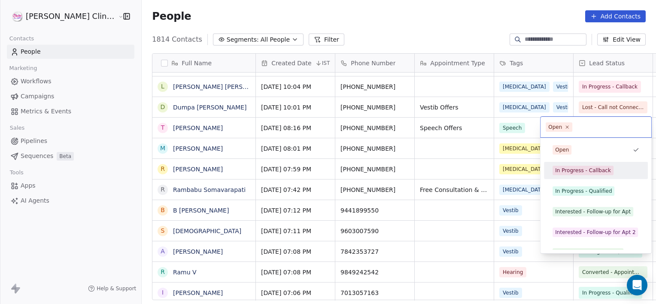
click at [558, 177] on div "In Progress - Callback" at bounding box center [596, 171] width 97 height 14
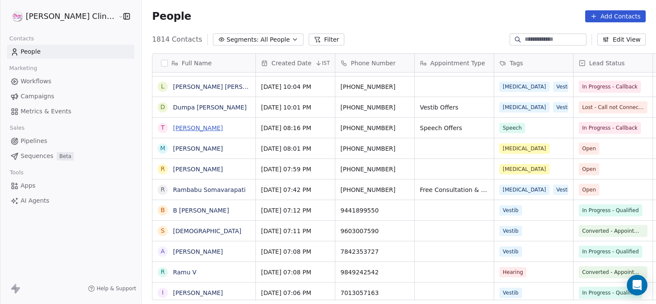
click at [173, 128] on link "[PERSON_NAME]" at bounding box center [198, 128] width 50 height 7
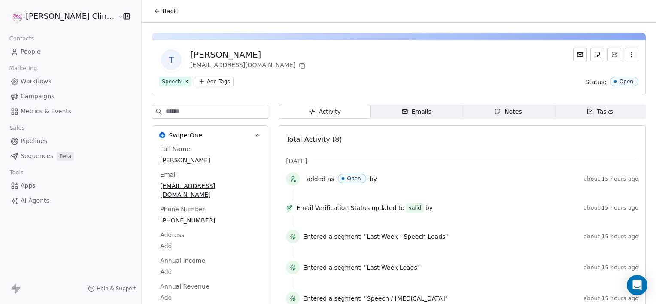
click at [479, 109] on span "Notes Notes" at bounding box center [509, 112] width 92 height 14
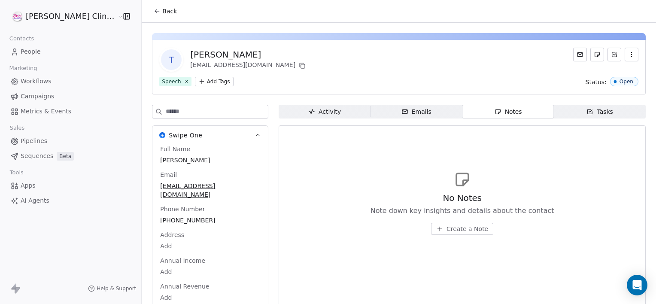
click at [447, 230] on span "Create a Note" at bounding box center [468, 229] width 42 height 9
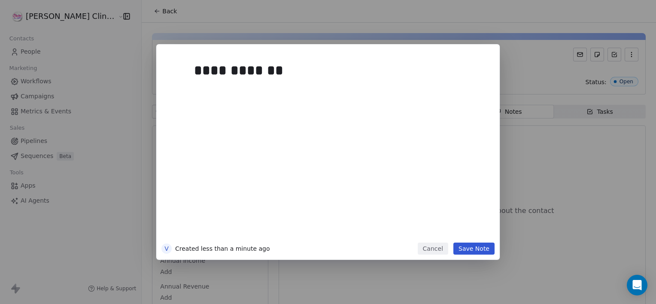
click at [484, 247] on button "Save Note" at bounding box center [474, 249] width 41 height 12
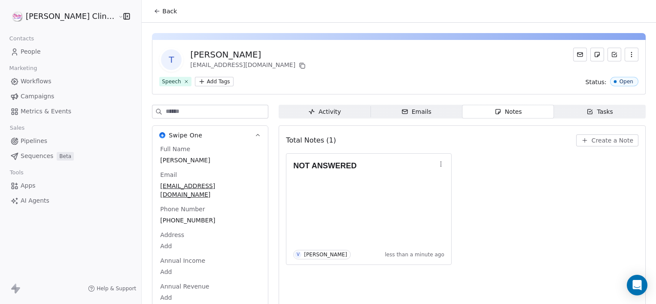
click at [162, 9] on span "Back" at bounding box center [169, 11] width 15 height 9
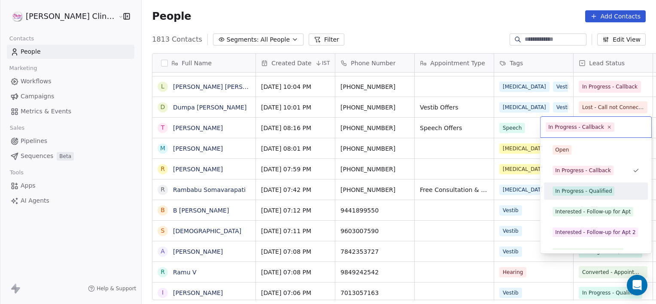
click at [562, 195] on span "In Progress - Qualified" at bounding box center [584, 190] width 62 height 9
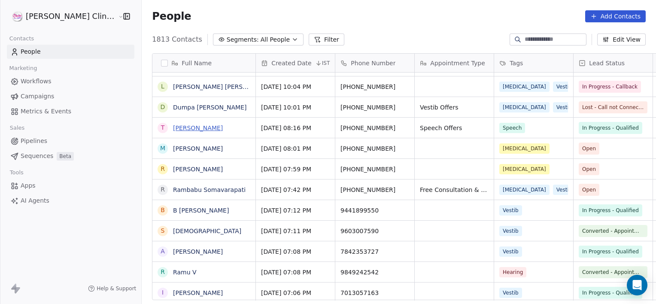
click at [173, 125] on link "[PERSON_NAME]" at bounding box center [198, 128] width 50 height 7
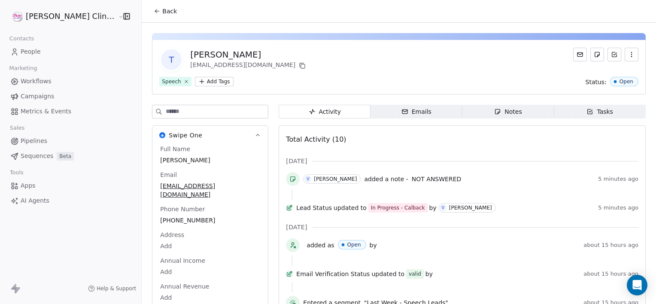
click at [503, 116] on span "Notes Notes" at bounding box center [509, 112] width 92 height 14
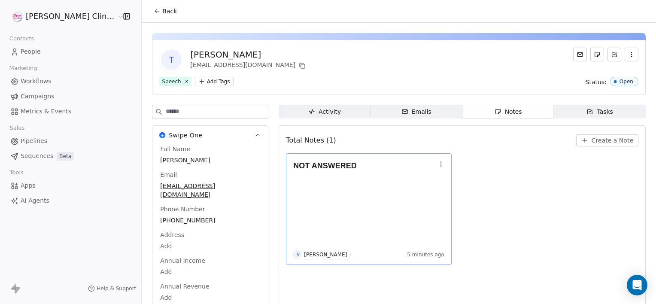
click at [435, 168] on button "button" at bounding box center [441, 164] width 12 height 12
click at [442, 184] on button "Edit" at bounding box center [442, 182] width 58 height 14
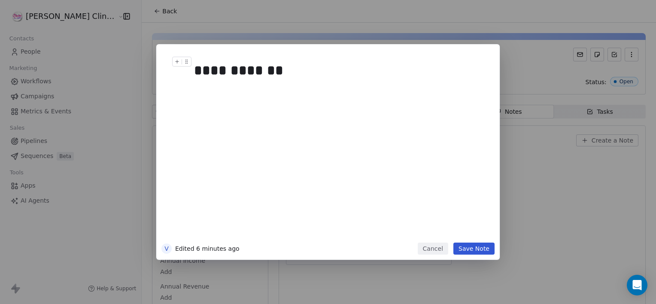
click at [331, 62] on div "**********" at bounding box center [337, 70] width 287 height 21
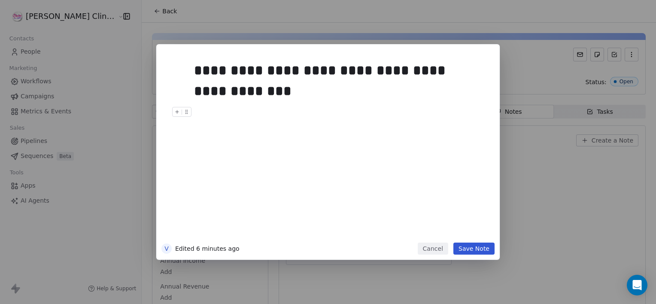
click at [464, 250] on button "Save Note" at bounding box center [474, 249] width 41 height 12
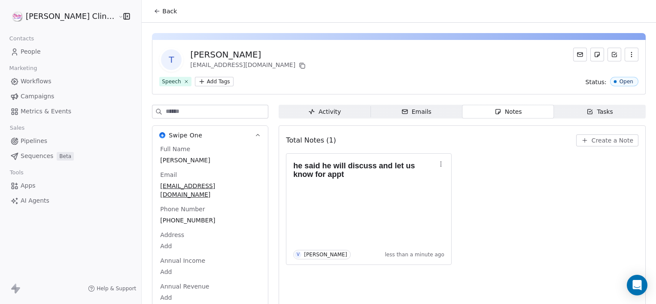
click at [149, 13] on button "Back" at bounding box center [166, 10] width 34 height 15
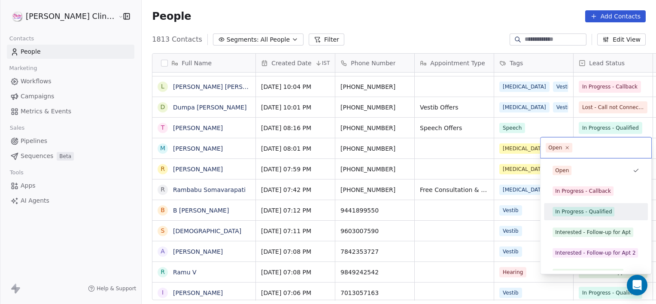
click at [565, 215] on div "In Progress - Qualified" at bounding box center [583, 212] width 57 height 8
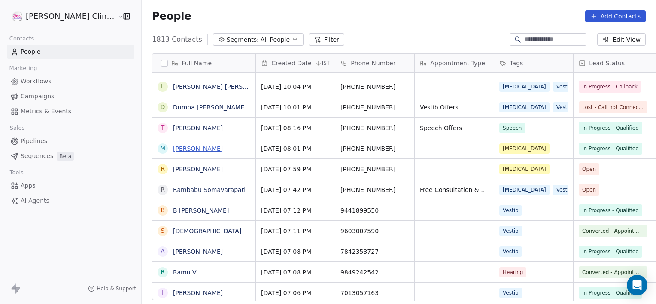
click at [173, 145] on link "[PERSON_NAME]" at bounding box center [198, 148] width 50 height 7
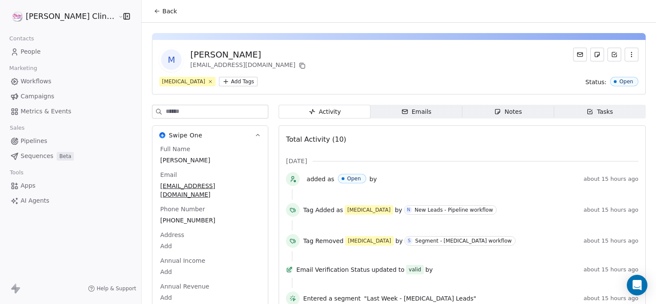
click at [463, 107] on span "Notes Notes" at bounding box center [509, 112] width 92 height 14
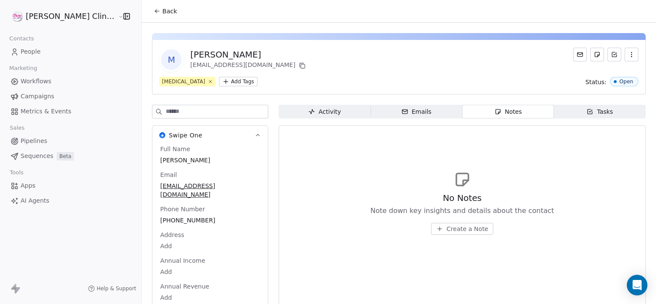
click at [452, 228] on span "Create a Note" at bounding box center [468, 229] width 42 height 9
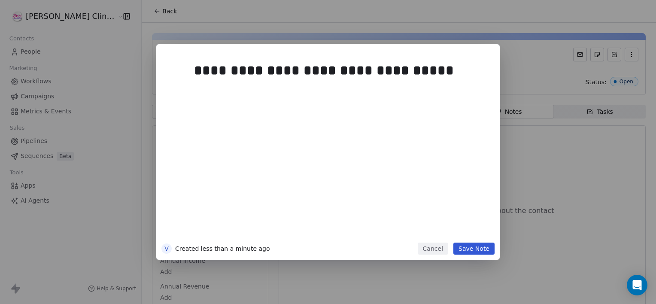
click at [491, 251] on button "Save Note" at bounding box center [474, 249] width 41 height 12
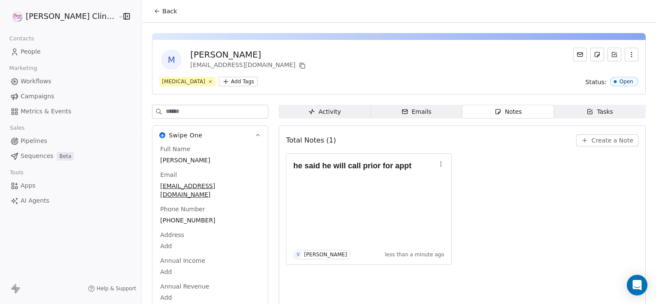
click at [162, 10] on span "Back" at bounding box center [169, 11] width 15 height 9
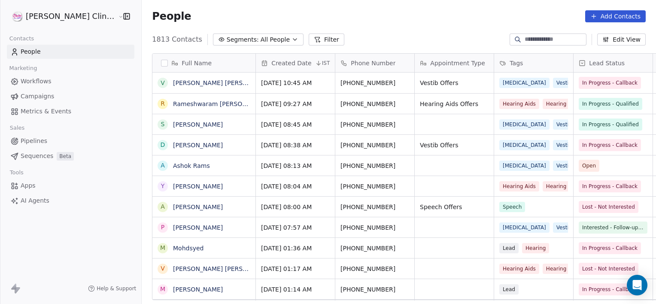
scroll to position [261, 534]
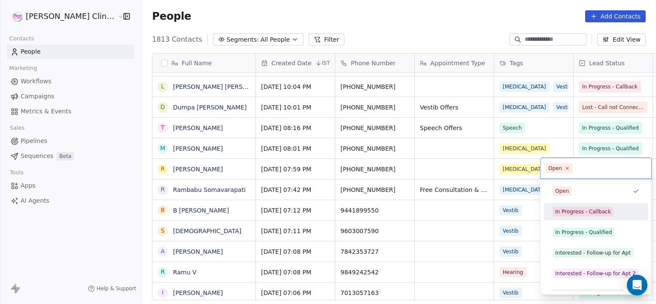
click at [560, 210] on div "In Progress - Callback" at bounding box center [583, 212] width 56 height 8
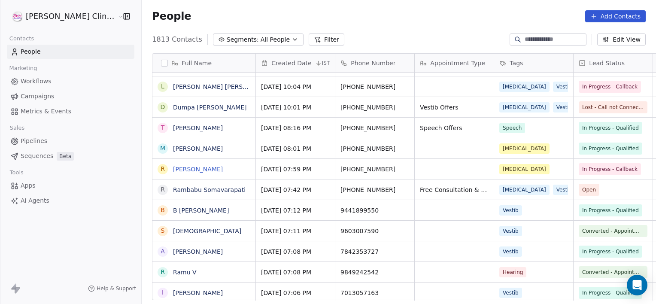
click at [181, 171] on link "[PERSON_NAME]" at bounding box center [198, 169] width 50 height 7
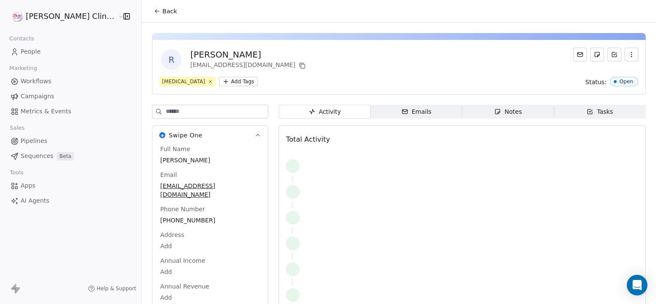
click at [487, 121] on div "Activity Activity Emails Emails Notes Notes Tasks Tasks Total Activity" at bounding box center [462, 217] width 367 height 224
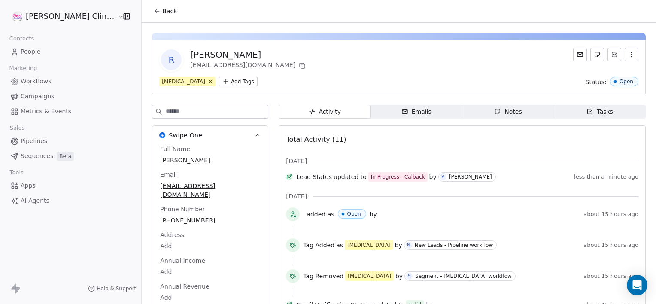
click at [494, 110] on icon "button" at bounding box center [497, 111] width 7 height 7
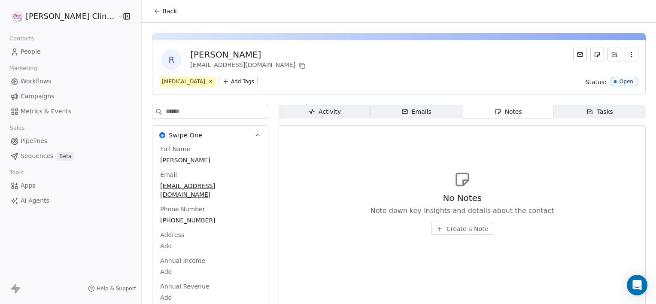
click at [453, 232] on span "Create a Note" at bounding box center [468, 229] width 42 height 9
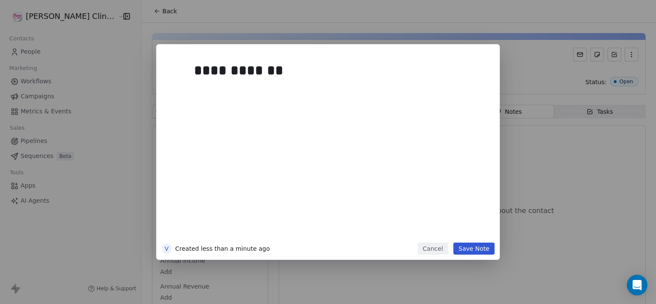
click at [473, 250] on button "Save Note" at bounding box center [474, 249] width 41 height 12
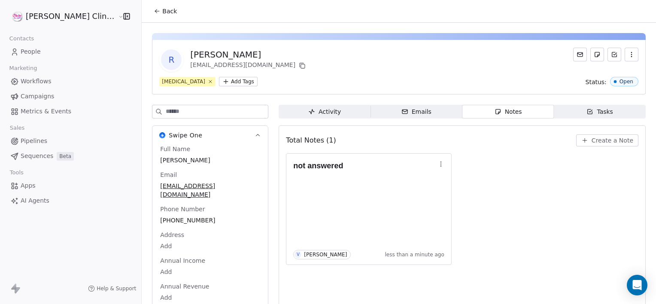
click at [162, 13] on span "Back" at bounding box center [169, 11] width 15 height 9
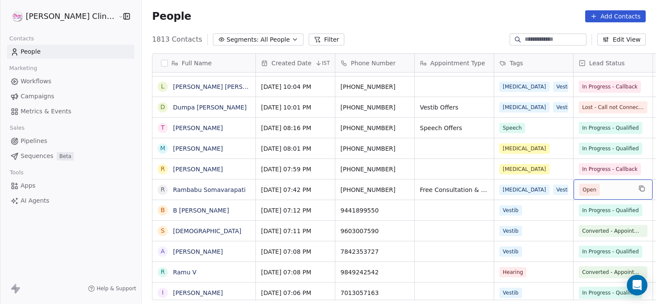
drag, startPoint x: 614, startPoint y: 183, endPoint x: 558, endPoint y: 192, distance: 56.6
click at [574, 192] on div "Open" at bounding box center [613, 190] width 79 height 20
click at [583, 192] on span "Open" at bounding box center [590, 190] width 14 height 9
click at [583, 187] on span "Open" at bounding box center [590, 190] width 14 height 9
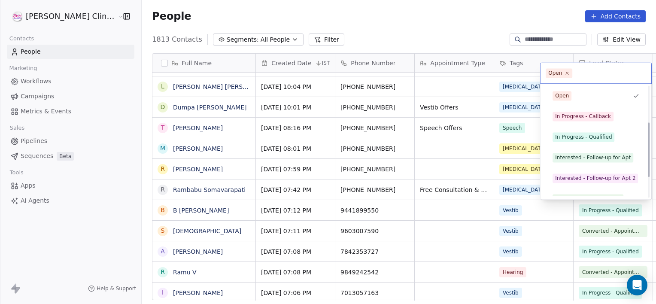
scroll to position [115, 0]
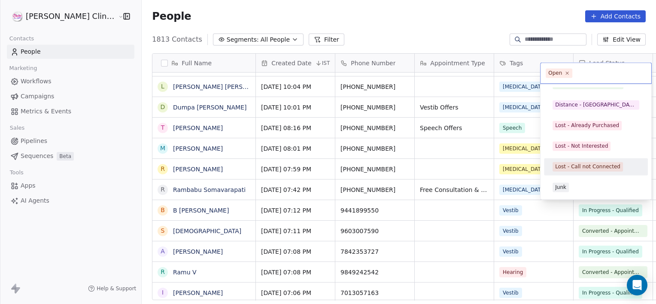
click at [445, 194] on html "[PERSON_NAME] Clinic External Contacts People Marketing Workflows Campaigns Met…" at bounding box center [328, 152] width 656 height 304
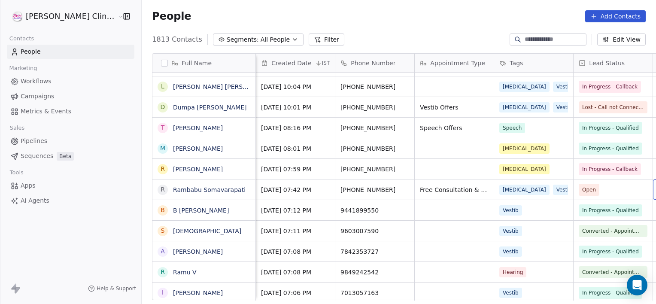
scroll to position [0, 68]
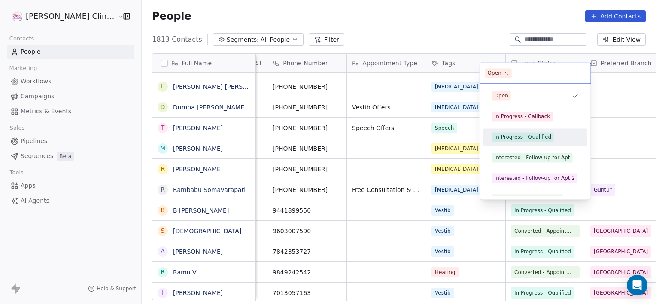
click at [516, 139] on div "In Progress - Qualified" at bounding box center [523, 137] width 57 height 8
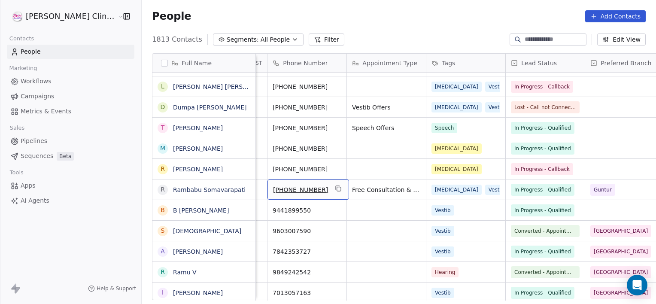
scroll to position [0, 0]
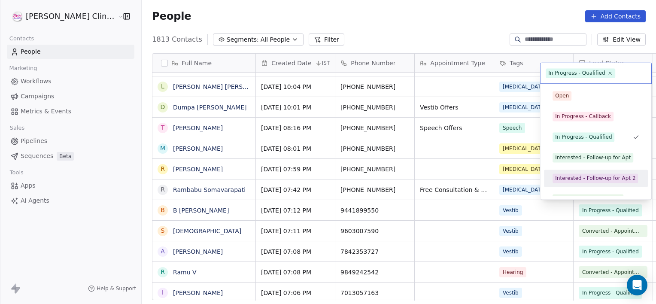
click at [459, 194] on html "[PERSON_NAME] Clinic External Contacts People Marketing Workflows Campaigns Met…" at bounding box center [328, 152] width 656 height 304
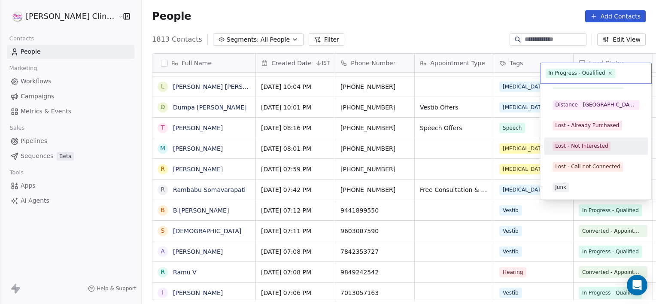
click at [591, 148] on div "Lost - Not Interested" at bounding box center [581, 146] width 53 height 8
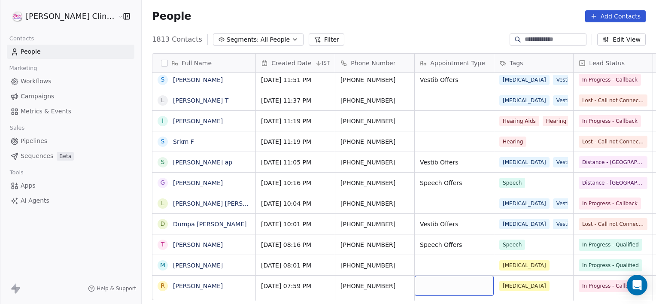
scroll to position [292, 0]
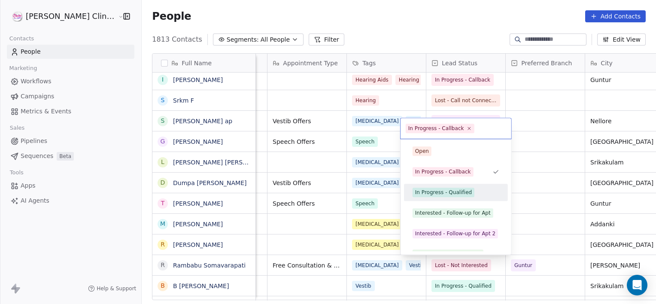
click at [459, 194] on div "In Progress - Qualified" at bounding box center [443, 193] width 57 height 8
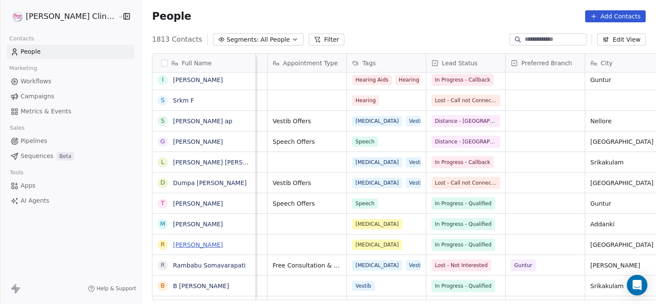
click at [173, 242] on link "[PERSON_NAME]" at bounding box center [198, 244] width 50 height 7
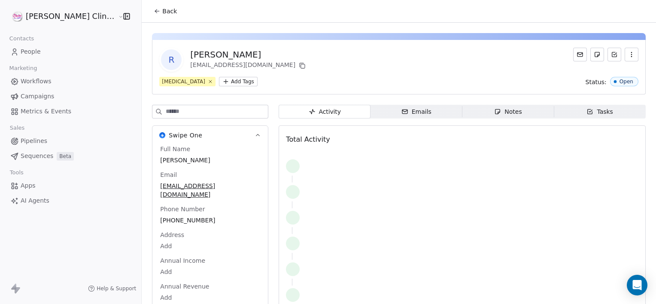
click at [463, 115] on span "Notes Notes" at bounding box center [509, 112] width 92 height 14
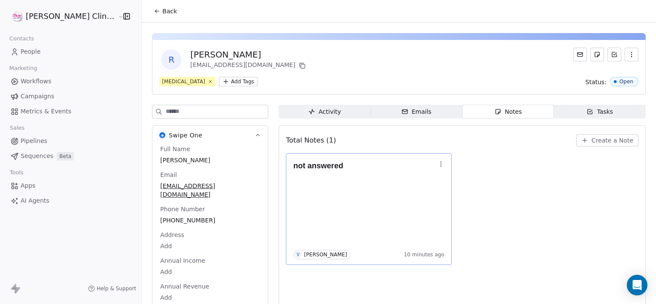
click at [438, 165] on icon "button" at bounding box center [441, 164] width 7 height 7
click at [430, 177] on button "Edit" at bounding box center [442, 182] width 58 height 14
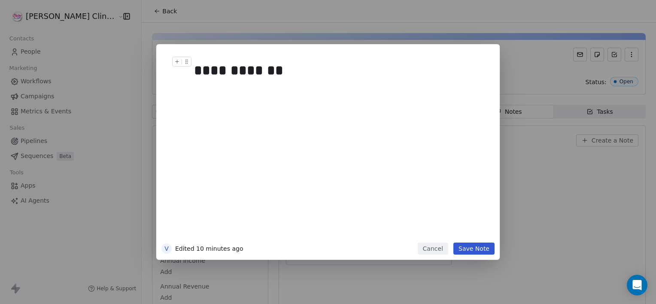
click at [307, 72] on div "**********" at bounding box center [337, 70] width 287 height 21
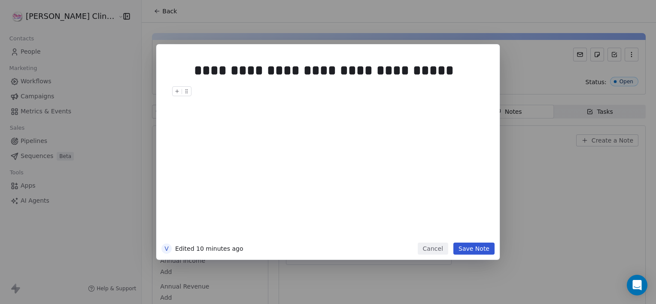
click at [477, 248] on button "Save Note" at bounding box center [474, 249] width 41 height 12
click at [470, 245] on button "Save Note" at bounding box center [474, 249] width 41 height 12
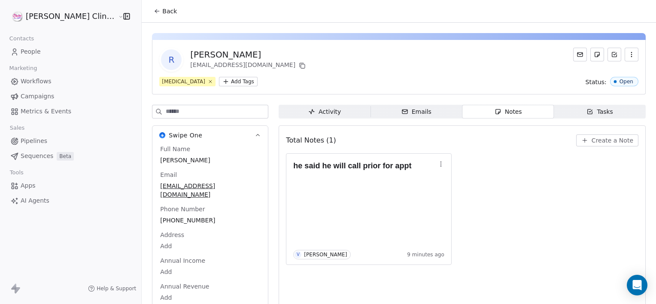
click at [162, 7] on span "Back" at bounding box center [169, 11] width 15 height 9
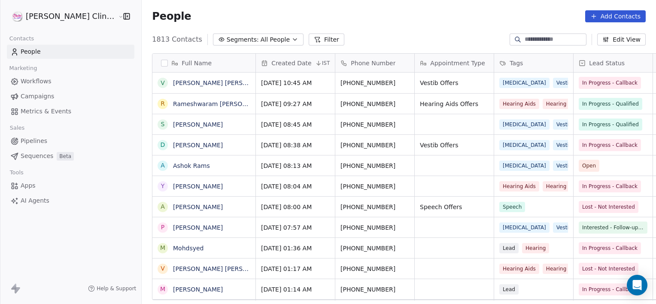
click at [618, 15] on button "Add Contacts" at bounding box center [616, 16] width 61 height 12
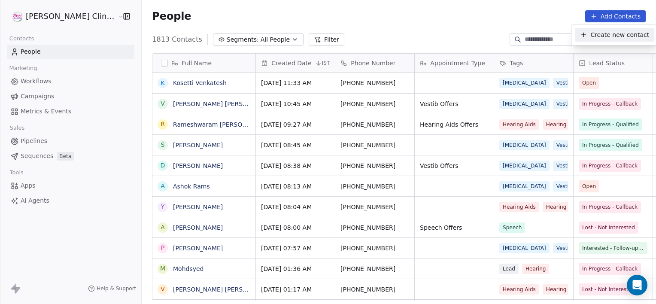
click at [603, 36] on span "Create new contact" at bounding box center [620, 35] width 59 height 9
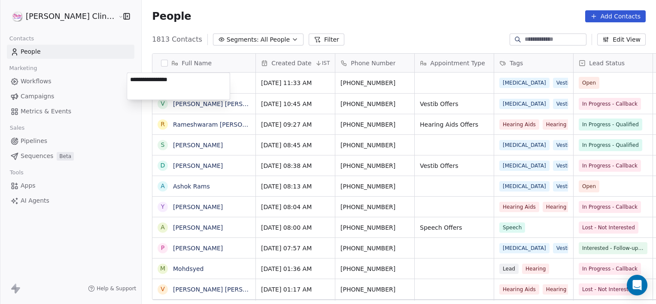
click at [540, 15] on html "[PERSON_NAME] Clinic External Contacts People Marketing Workflows Campaigns Met…" at bounding box center [328, 152] width 656 height 304
click at [620, 17] on button "Add Contacts" at bounding box center [616, 16] width 61 height 12
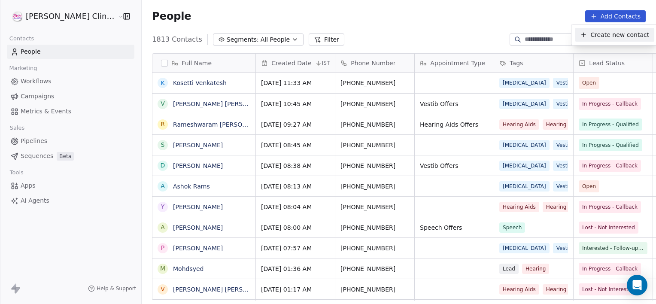
click at [612, 33] on span "Create new contact" at bounding box center [620, 35] width 59 height 9
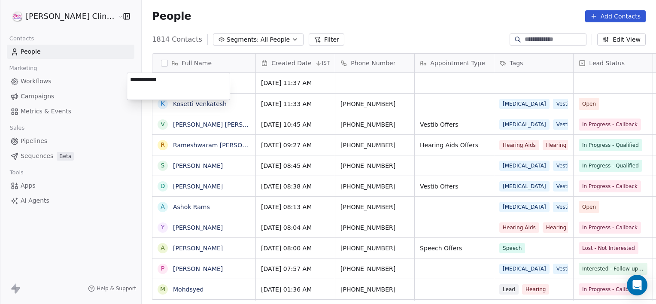
type textarea "**********"
click at [335, 90] on html "[PERSON_NAME] Clinic External Contacts People Marketing Workflows Campaigns Met…" at bounding box center [328, 152] width 656 height 304
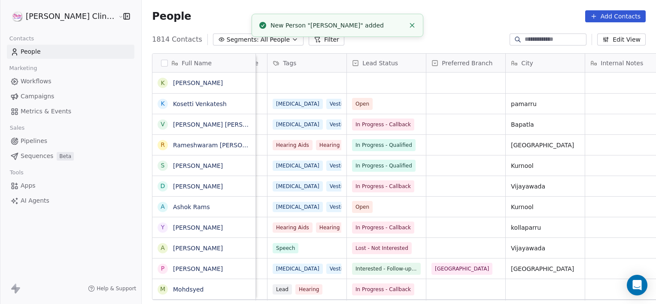
scroll to position [0, 306]
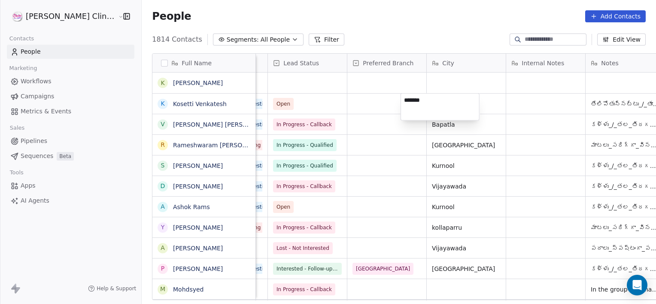
click at [448, 73] on html "[PERSON_NAME] Clinic External Contacts People Marketing Workflows Campaigns Met…" at bounding box center [328, 152] width 656 height 304
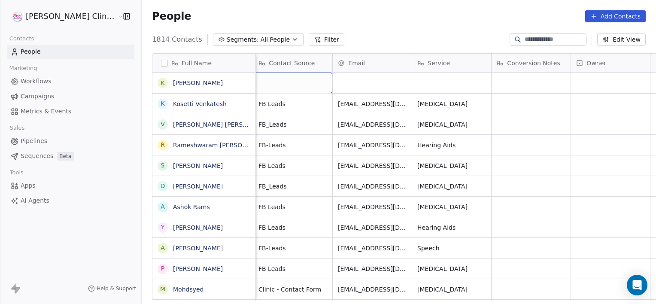
scroll to position [0, 795]
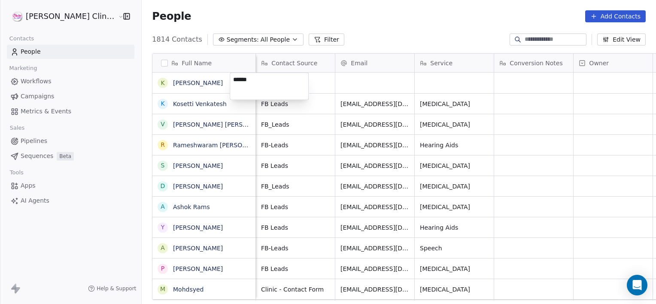
type textarea "*******"
click at [386, 96] on html "[PERSON_NAME] Clinic External Contacts People Marketing Workflows Campaigns Met…" at bounding box center [328, 152] width 656 height 304
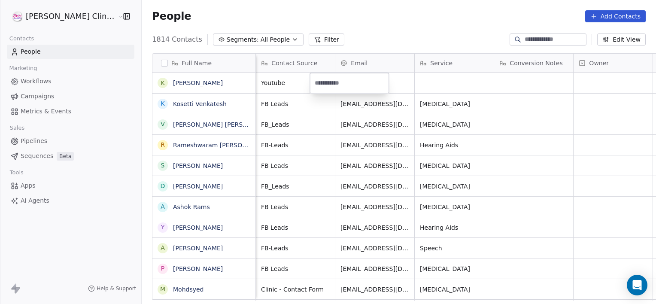
click at [353, 83] on input "email" at bounding box center [350, 83] width 76 height 17
click at [353, 83] on input "****" at bounding box center [350, 83] width 76 height 17
type input "**********"
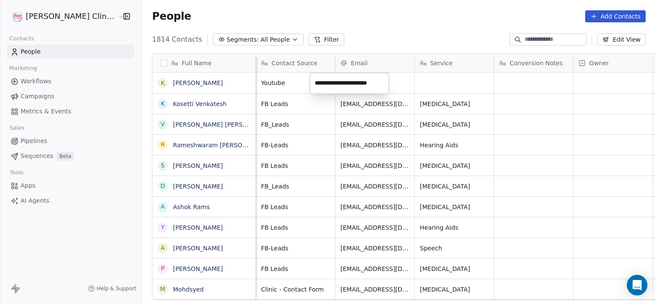
click at [290, 75] on html "[PERSON_NAME] Clinic External Contacts People Marketing Workflows Campaigns Met…" at bounding box center [328, 152] width 656 height 304
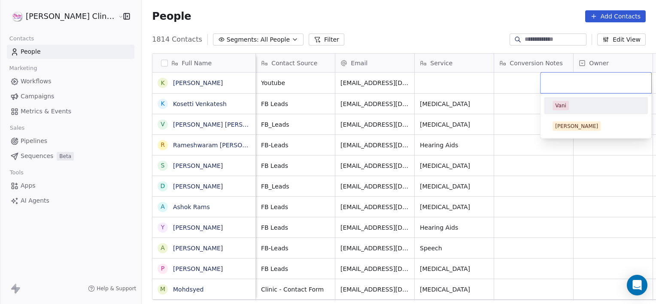
click at [573, 101] on div "Vani" at bounding box center [596, 105] width 87 height 9
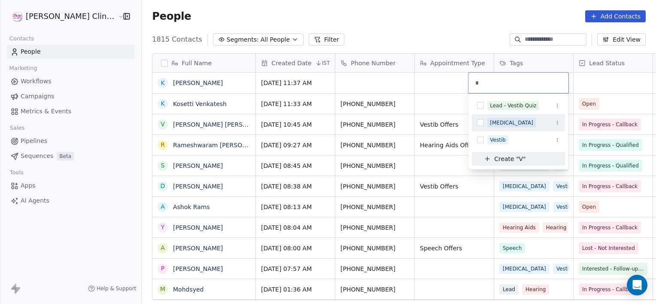
type input "*"
click at [494, 119] on div "[MEDICAL_DATA]" at bounding box center [511, 123] width 43 height 8
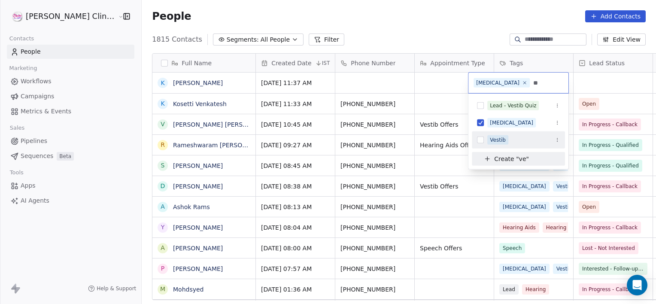
type input "**"
click at [498, 137] on div "Vestib" at bounding box center [498, 140] width 16 height 8
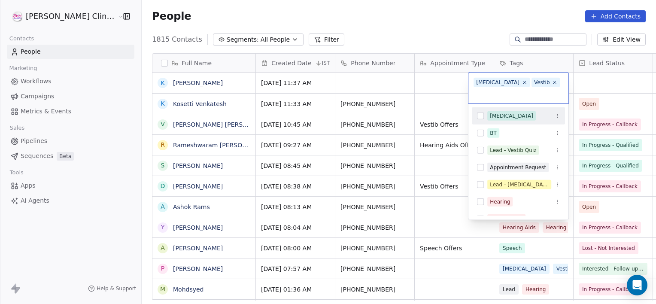
click at [575, 91] on html "[PERSON_NAME] Clinic External Contacts People Marketing Workflows Campaigns Met…" at bounding box center [328, 152] width 656 height 304
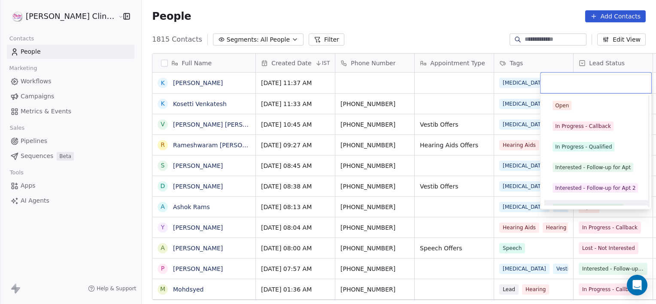
scroll to position [12, 0]
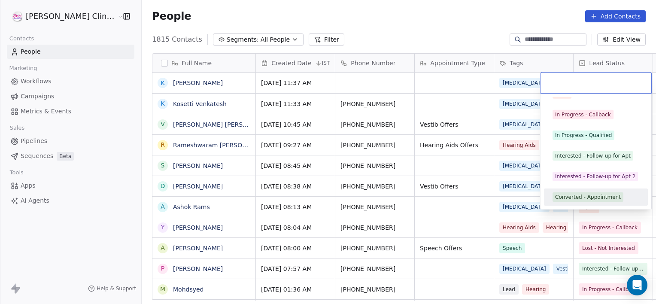
click at [568, 193] on div "Converted - Appointment" at bounding box center [588, 197] width 66 height 8
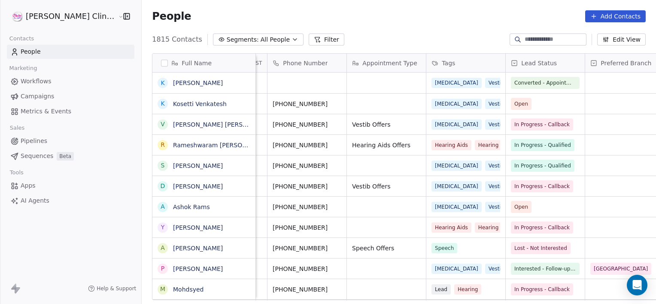
scroll to position [0, 147]
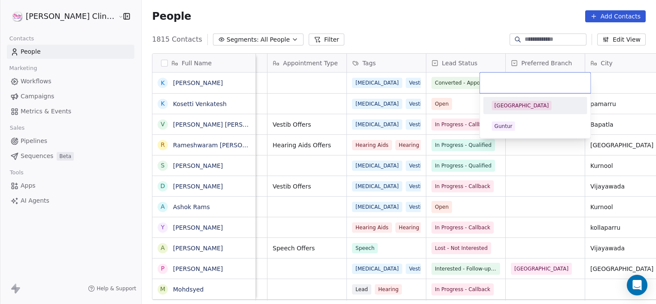
click at [510, 107] on div "[GEOGRAPHIC_DATA]" at bounding box center [522, 106] width 55 height 8
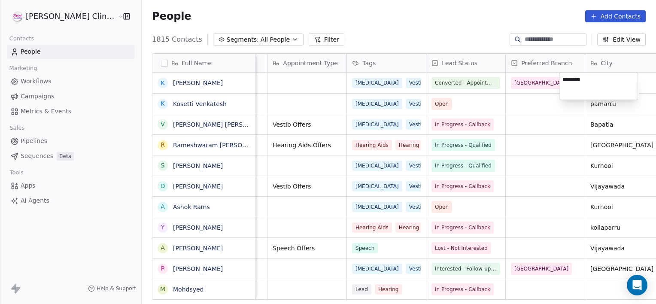
type textarea "*********"
click at [532, 85] on html "[PERSON_NAME] Clinic External Contacts People Marketing Workflows Campaigns Met…" at bounding box center [328, 152] width 656 height 304
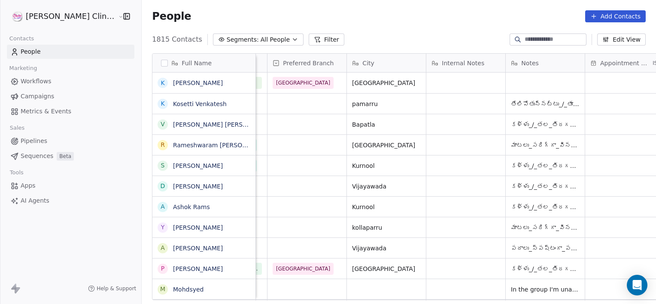
scroll to position [0, 465]
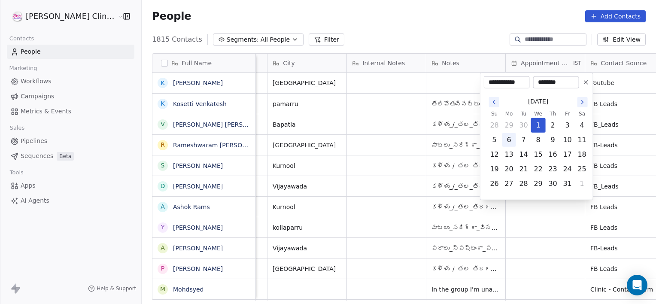
click at [508, 141] on button "6" at bounding box center [510, 140] width 14 height 14
type input "**********"
click at [623, 71] on html "[PERSON_NAME] Clinic External Contacts People Marketing Workflows Campaigns Met…" at bounding box center [328, 152] width 656 height 304
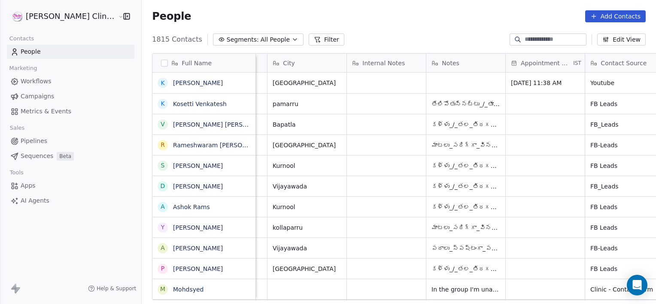
click at [506, 71] on div "Appointment Date IST" at bounding box center [545, 63] width 79 height 18
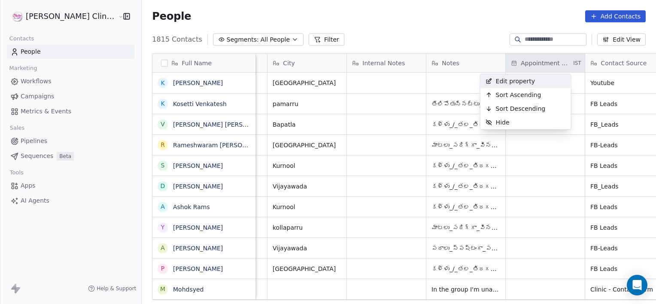
click at [443, 82] on html "[PERSON_NAME] Clinic External Contacts People Marketing Workflows Campaigns Met…" at bounding box center [328, 152] width 656 height 304
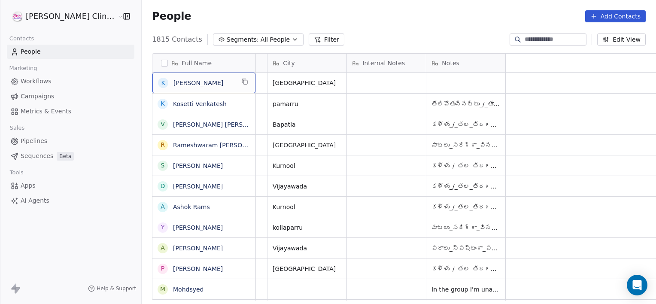
scroll to position [0, 0]
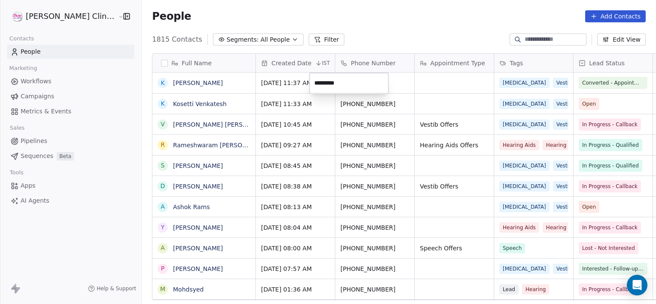
type input "**********"
click at [604, 13] on button "Add Contacts" at bounding box center [616, 16] width 61 height 12
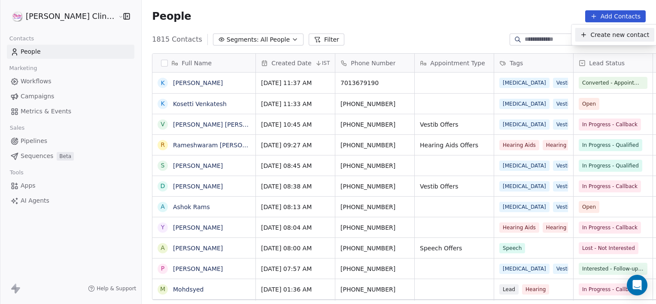
click at [601, 38] on span "Create new contact" at bounding box center [620, 35] width 59 height 9
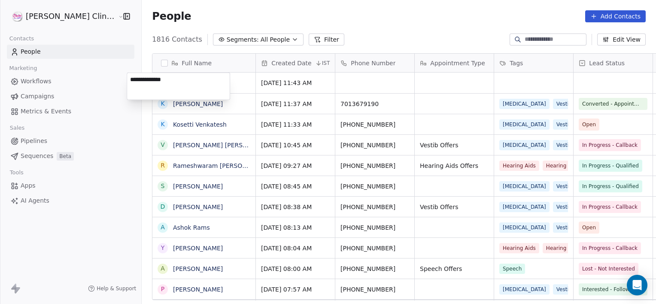
type textarea "**********"
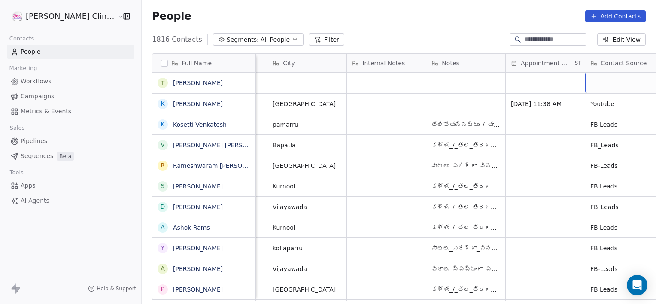
scroll to position [0, 545]
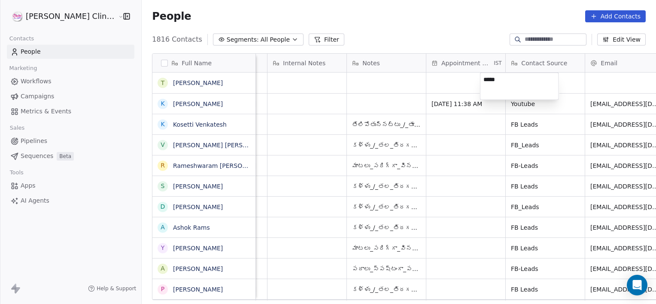
type textarea "******"
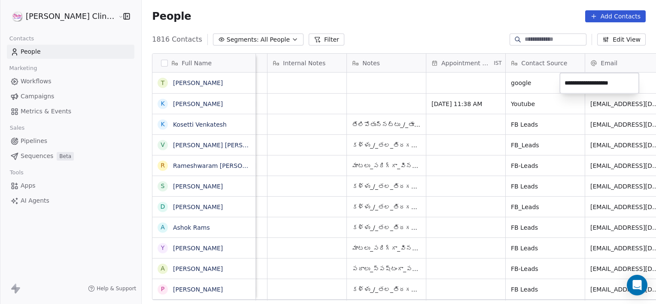
type input "**********"
click at [528, 87] on html "[PERSON_NAME] Clinic External Contacts People Marketing Workflows Campaigns Met…" at bounding box center [328, 152] width 656 height 304
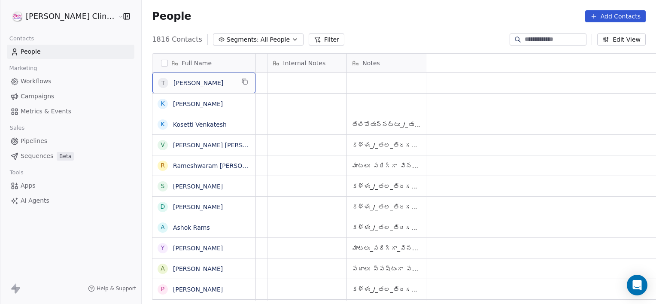
scroll to position [0, 0]
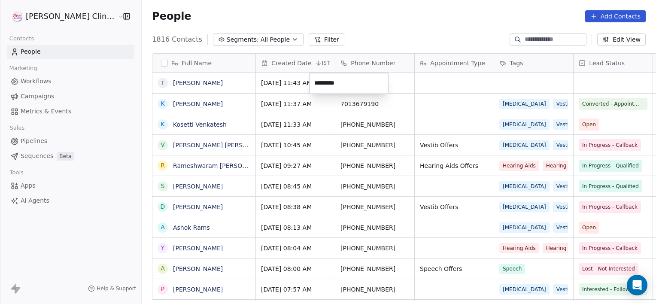
type input "**********"
click at [400, 79] on icon "grid" at bounding box center [403, 81] width 7 height 7
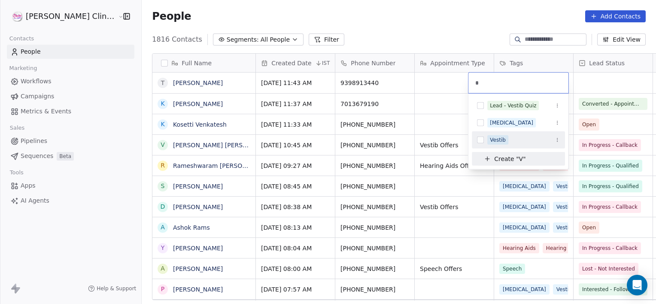
type input "*"
click at [505, 131] on div "Vestib" at bounding box center [518, 139] width 93 height 17
type input "*"
click at [492, 122] on div "[MEDICAL_DATA]" at bounding box center [511, 123] width 43 height 8
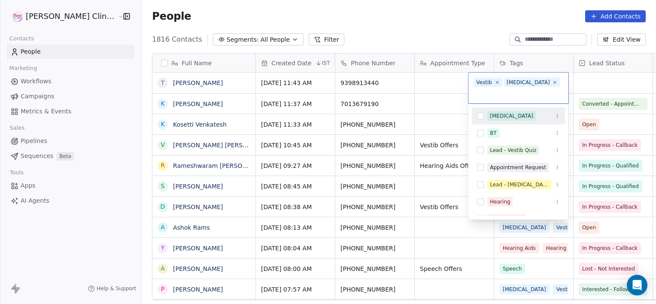
click at [591, 73] on html "[PERSON_NAME] Clinic External Contacts People Marketing Workflows Campaigns Met…" at bounding box center [328, 152] width 656 height 304
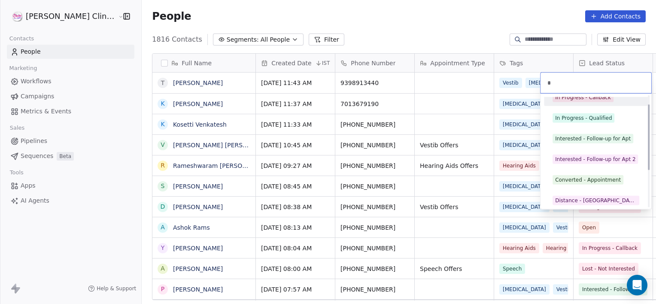
scroll to position [15, 0]
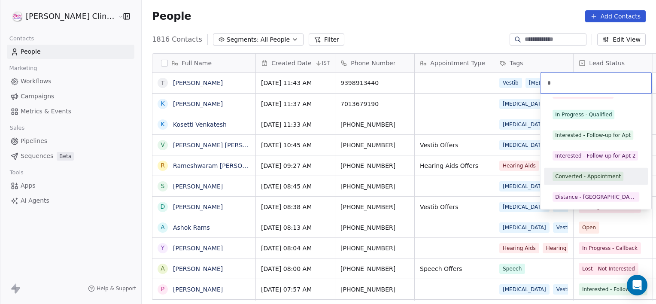
click at [580, 175] on div "Converted - Appointment" at bounding box center [588, 177] width 66 height 8
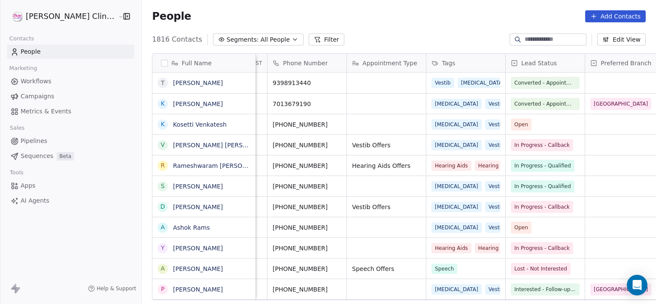
scroll to position [0, 147]
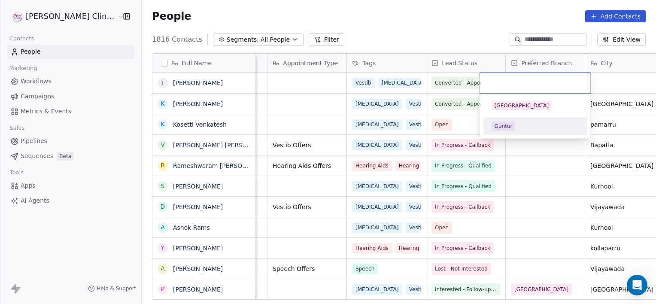
click at [516, 119] on div "Guntur" at bounding box center [535, 126] width 97 height 14
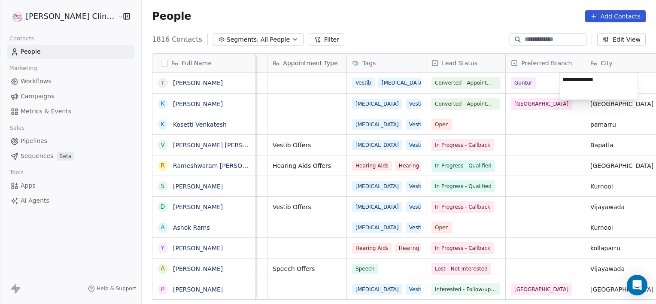
type textarea "**********"
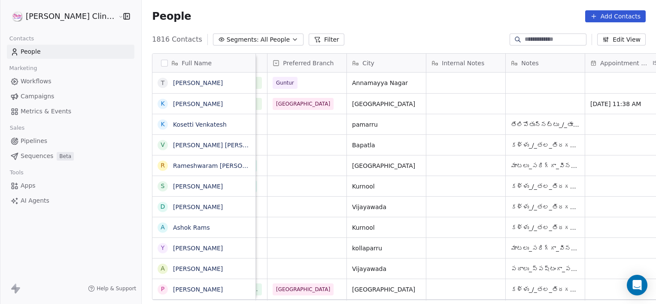
scroll to position [0, 465]
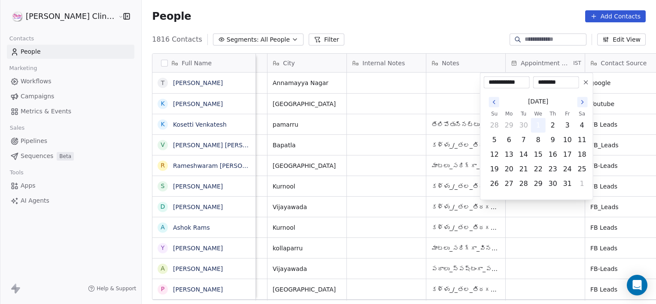
click at [537, 124] on button "1" at bounding box center [539, 126] width 14 height 14
click at [621, 88] on html "[PERSON_NAME] Clinic External Contacts People Marketing Workflows Campaigns Met…" at bounding box center [328, 152] width 656 height 304
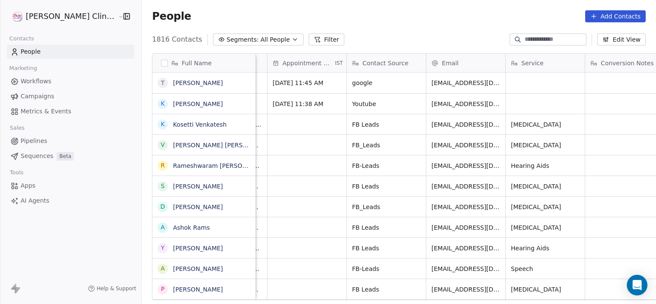
scroll to position [0, 783]
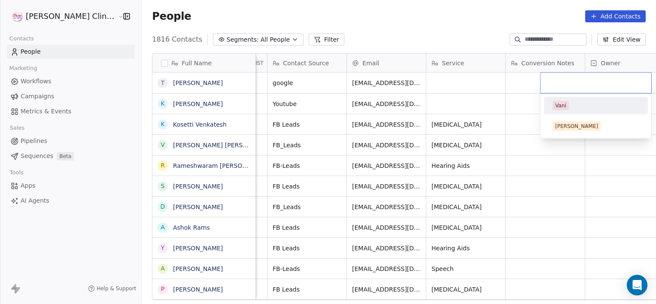
click at [555, 105] on span "Vani" at bounding box center [561, 105] width 16 height 9
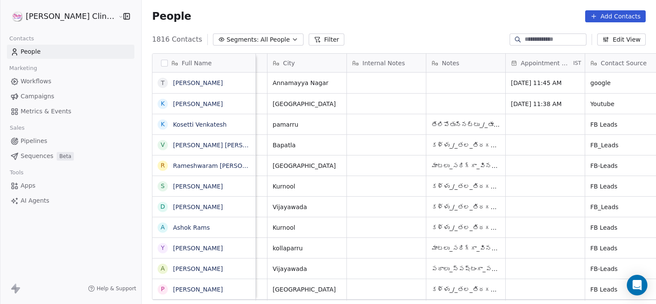
scroll to position [0, 545]
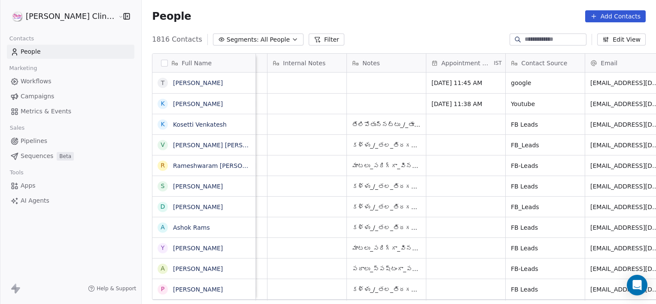
click at [600, 19] on button "Add Contacts" at bounding box center [616, 16] width 61 height 12
click at [605, 33] on span "Create new contact" at bounding box center [620, 35] width 59 height 9
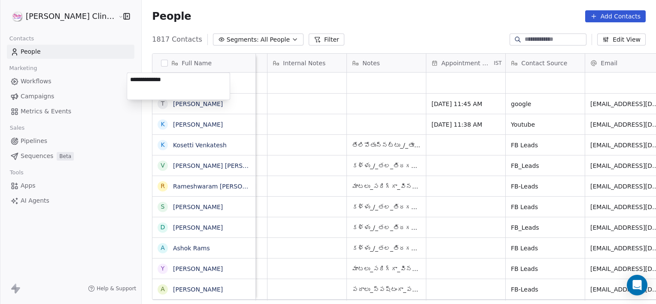
type textarea "**********"
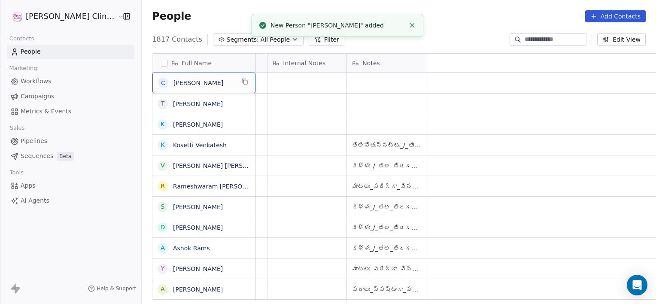
scroll to position [0, 0]
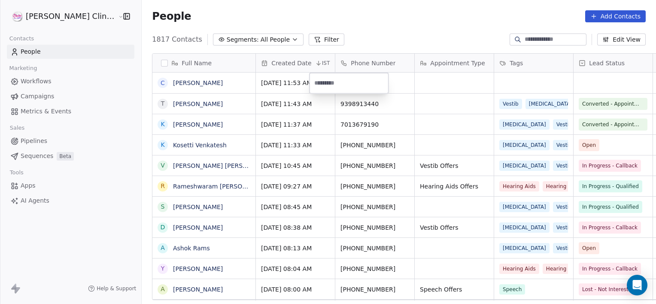
type input "**********"
click at [418, 79] on html "[PERSON_NAME] Clinic External Contacts People Marketing Workflows Campaigns Met…" at bounding box center [328, 152] width 656 height 304
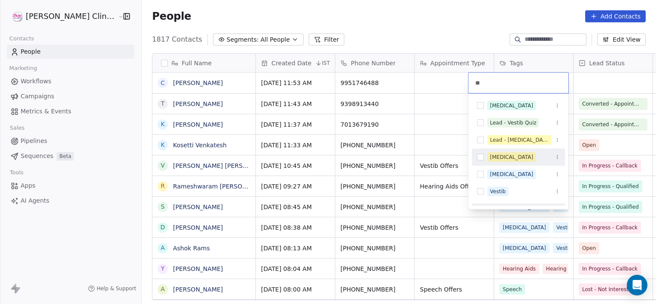
type input "**"
click at [512, 150] on div "[MEDICAL_DATA]" at bounding box center [518, 157] width 93 height 14
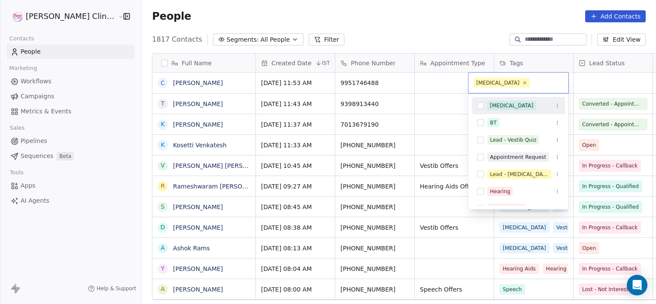
click at [583, 87] on html "[PERSON_NAME] Clinic External Contacts People Marketing Workflows Campaigns Met…" at bounding box center [328, 152] width 656 height 304
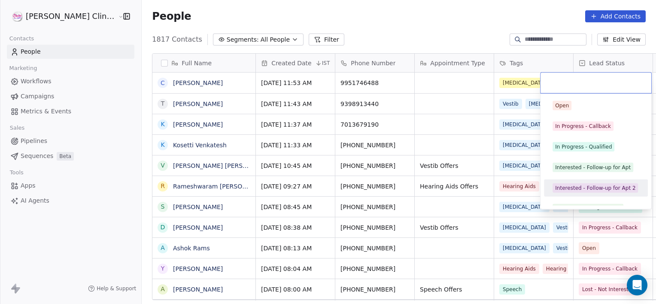
scroll to position [12, 0]
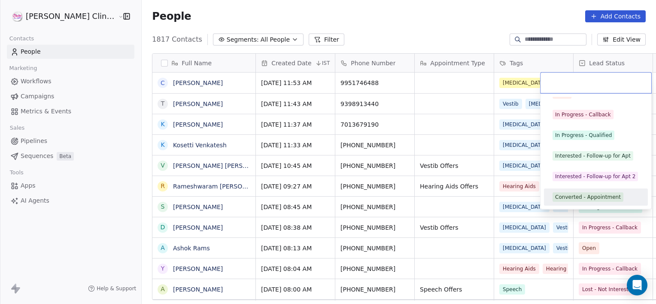
click at [587, 192] on span "Converted - Appointment" at bounding box center [588, 196] width 71 height 9
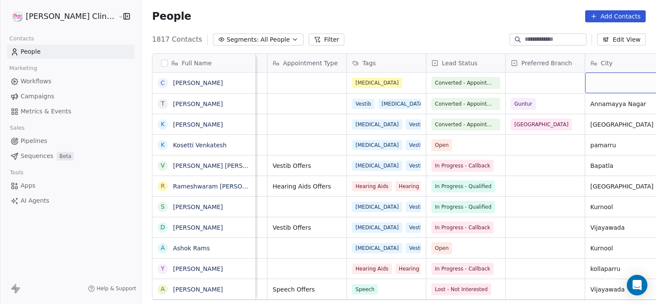
scroll to position [0, 227]
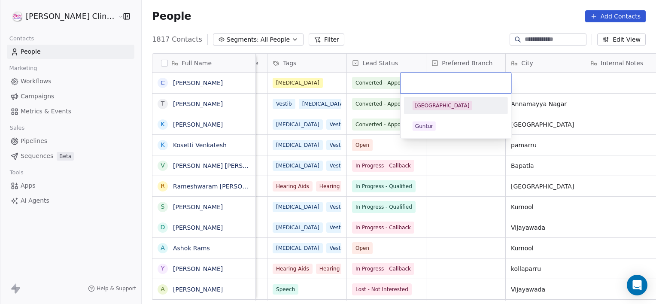
click at [433, 107] on div "[GEOGRAPHIC_DATA]" at bounding box center [442, 106] width 55 height 8
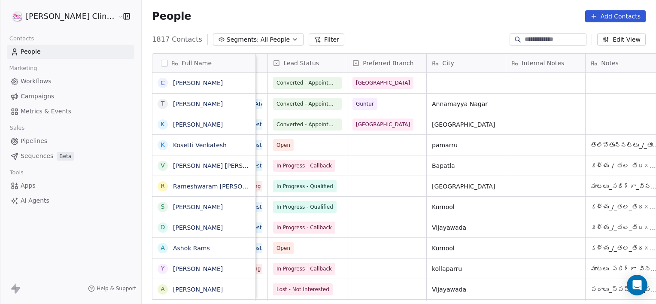
scroll to position [0, 386]
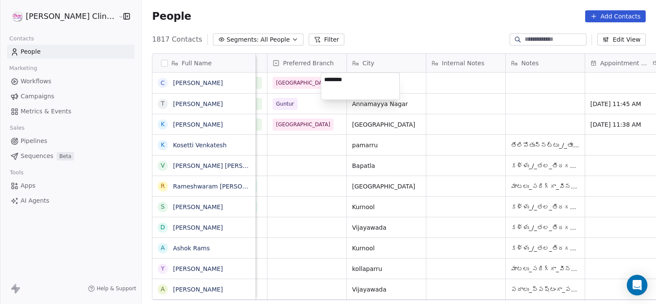
type textarea "*********"
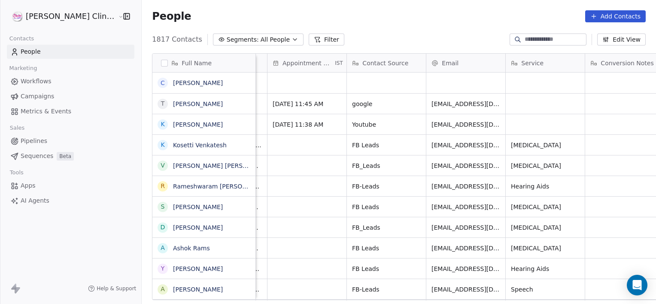
scroll to position [0, 783]
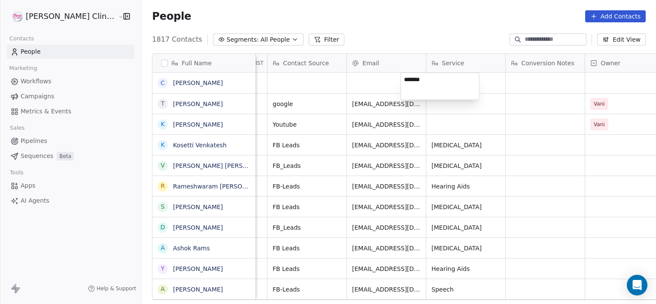
type textarea "********"
click at [400, 110] on html "[PERSON_NAME] Clinic External Contacts People Marketing Workflows Campaigns Met…" at bounding box center [328, 152] width 656 height 304
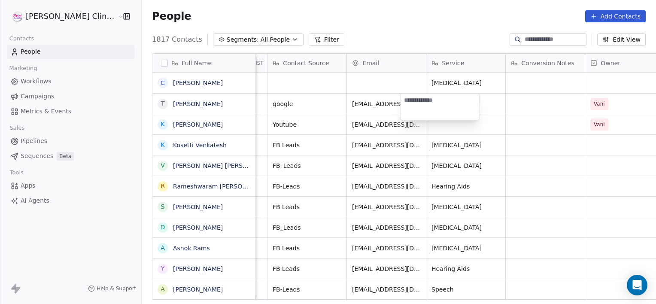
type textarea "*******"
click at [446, 128] on html "[PERSON_NAME] Clinic External Contacts People Marketing Workflows Campaigns Met…" at bounding box center [328, 152] width 656 height 304
type textarea "*******"
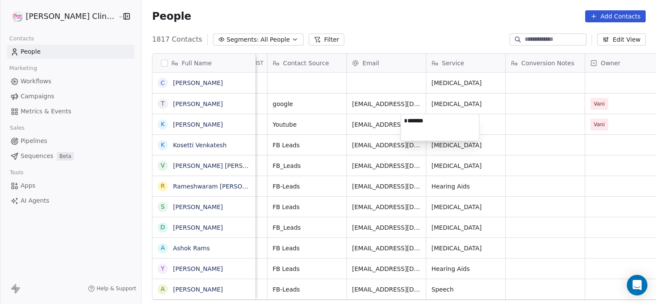
click at [538, 100] on html "[PERSON_NAME] Clinic External Contacts People Marketing Workflows Campaigns Met…" at bounding box center [328, 152] width 656 height 304
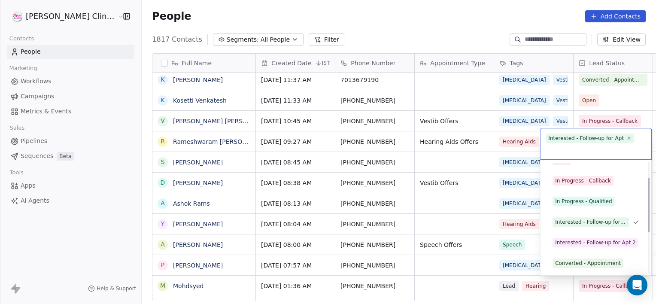
scroll to position [32, 0]
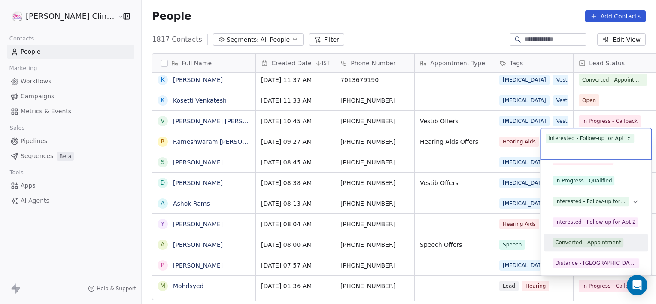
click at [574, 241] on div "Converted - Appointment" at bounding box center [588, 243] width 66 height 8
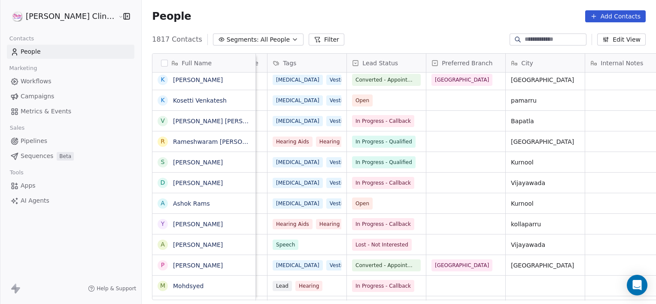
scroll to position [0, 306]
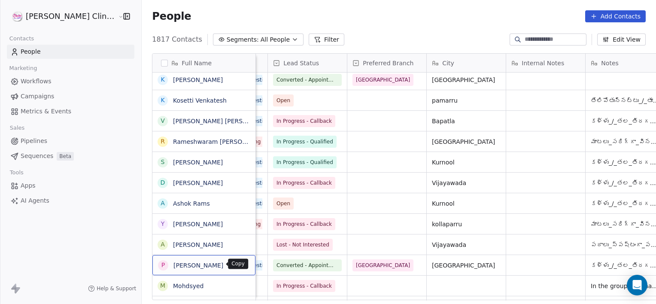
click at [240, 262] on button "grid" at bounding box center [245, 264] width 10 height 10
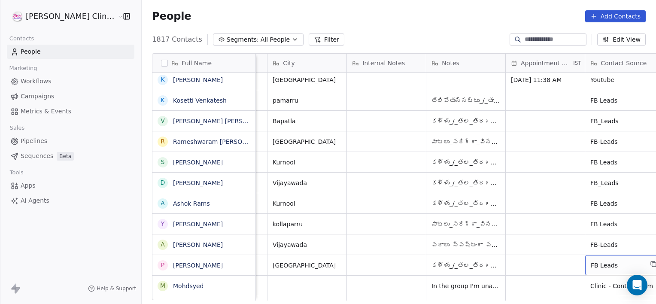
scroll to position [0, 545]
